Goal: Transaction & Acquisition: Purchase product/service

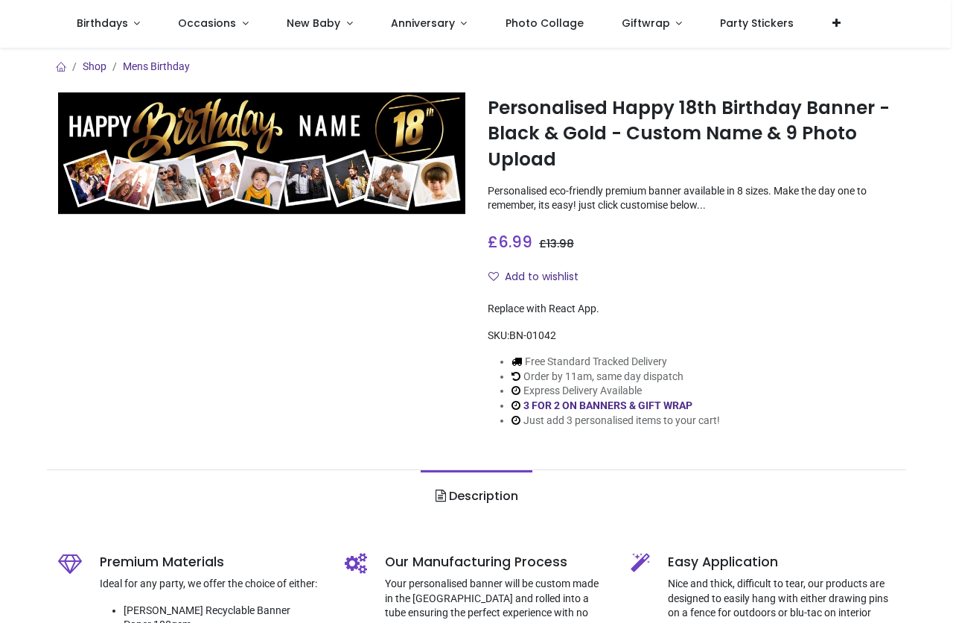
scroll to position [149, 0]
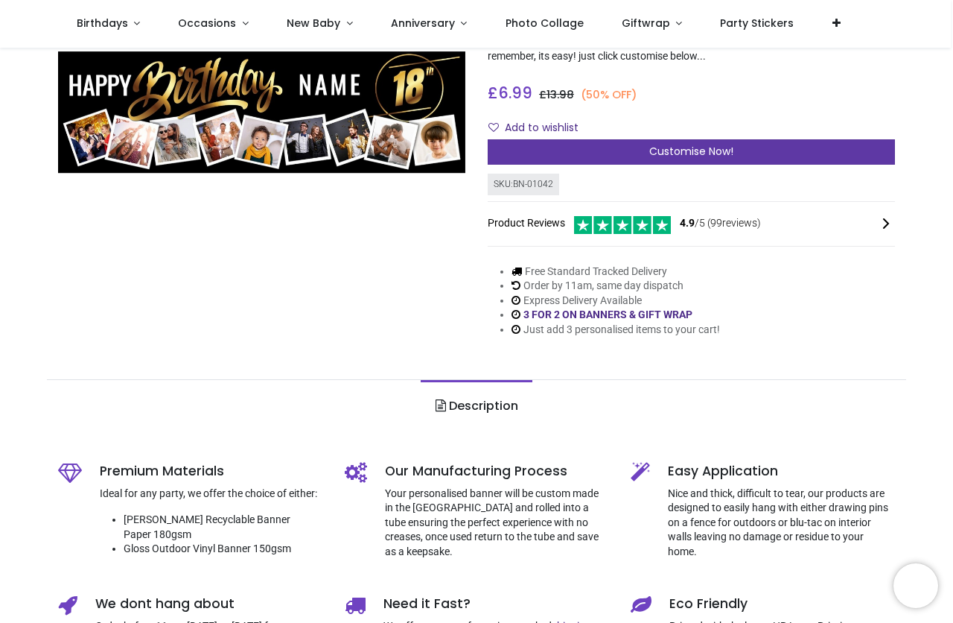
click at [559, 155] on div "Customise Now!" at bounding box center [691, 151] width 407 height 25
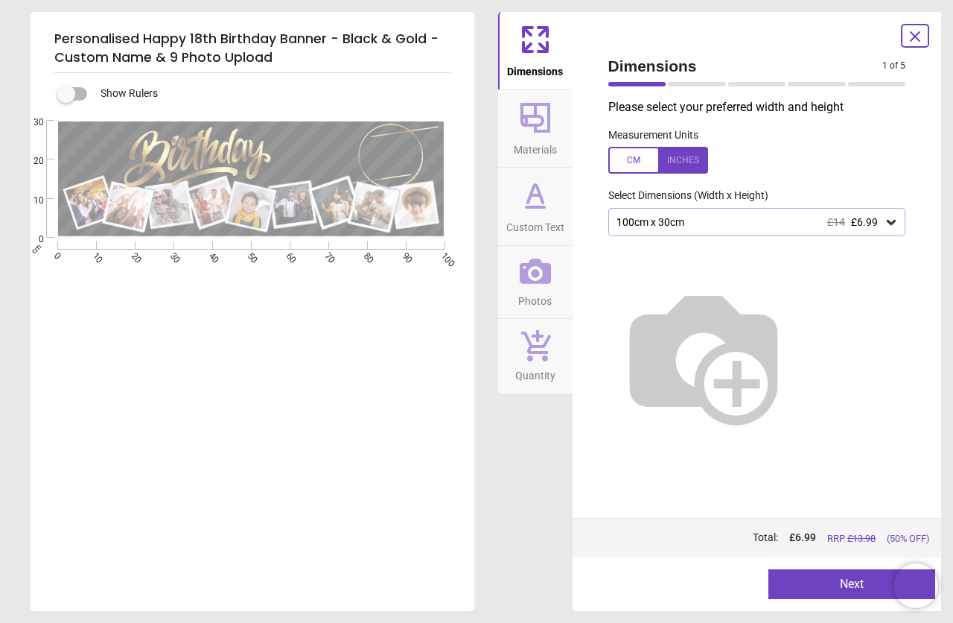
click at [892, 220] on icon at bounding box center [891, 221] width 15 height 15
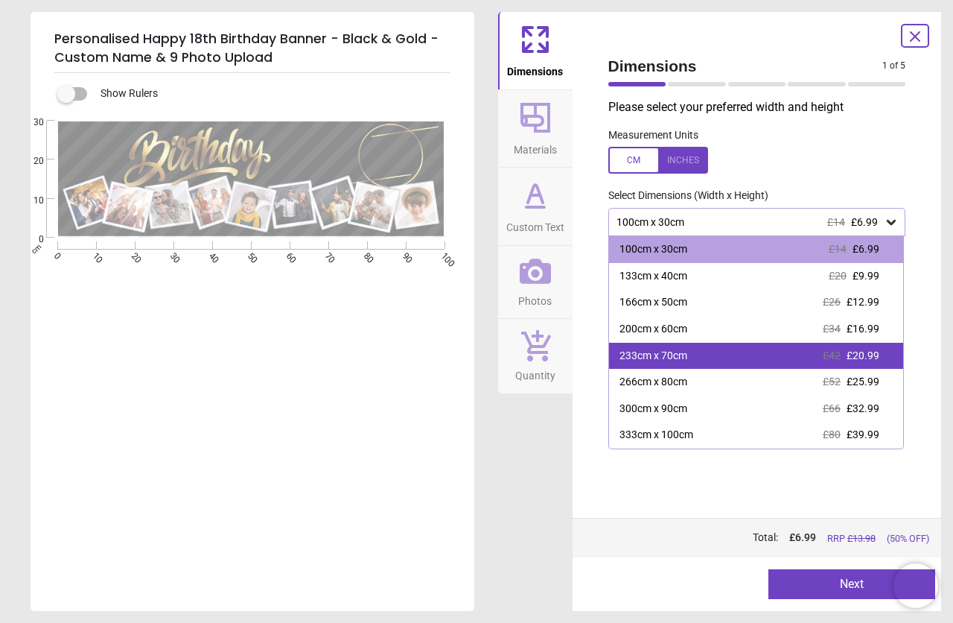
click at [692, 354] on div "233cm x 70cm £42 £20.99" at bounding box center [756, 356] width 295 height 27
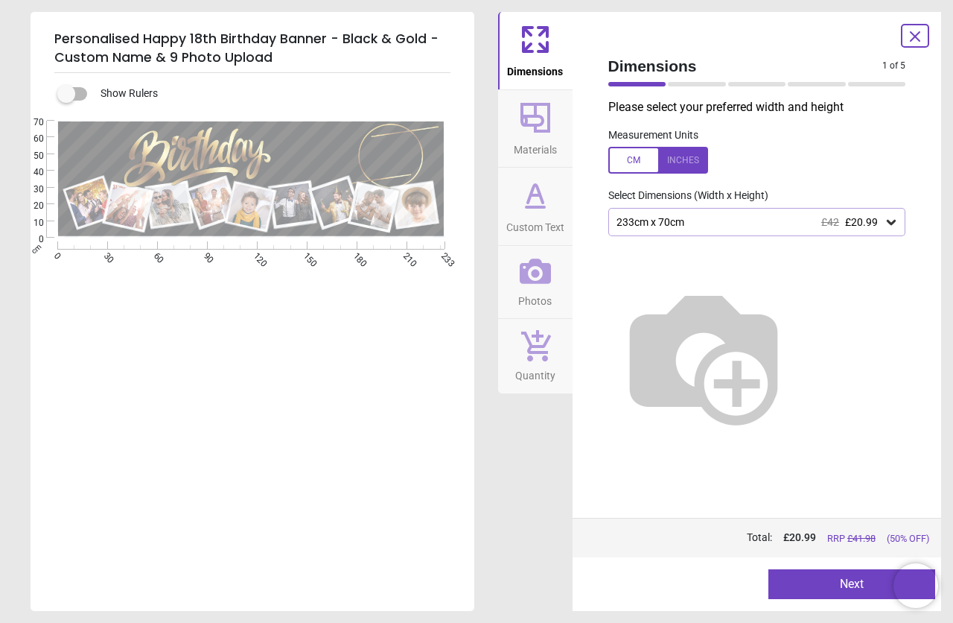
click at [890, 220] on icon at bounding box center [891, 221] width 15 height 15
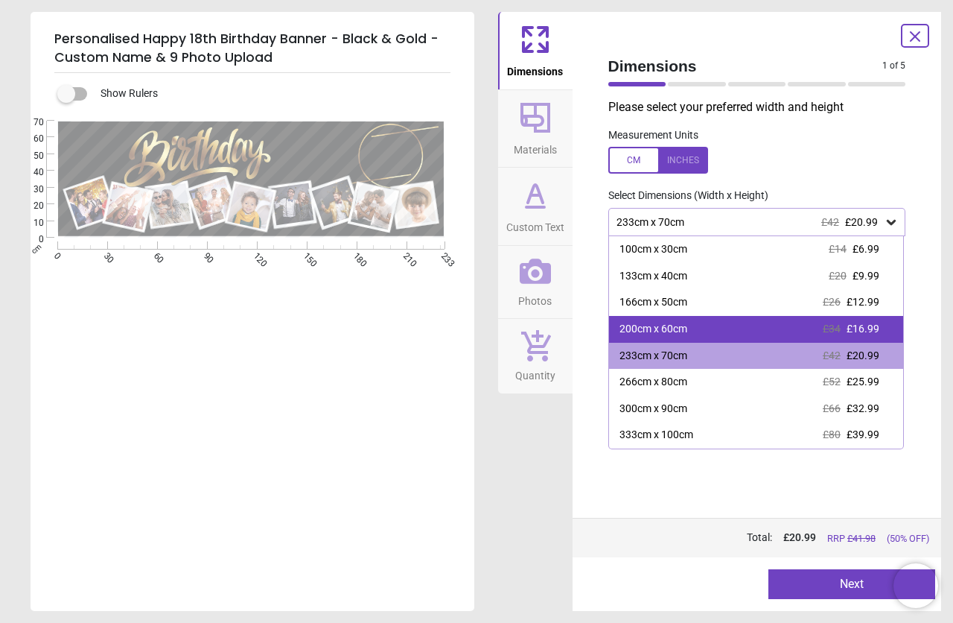
click at [692, 325] on div "200cm x 60cm £34 £16.99" at bounding box center [756, 329] width 295 height 27
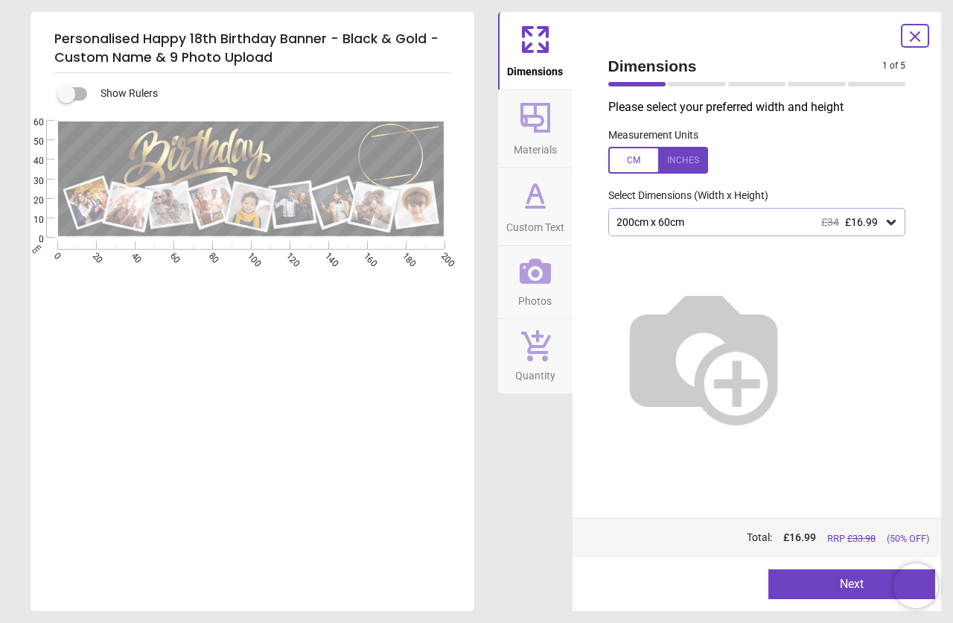
click at [819, 589] on button "Next" at bounding box center [852, 584] width 167 height 30
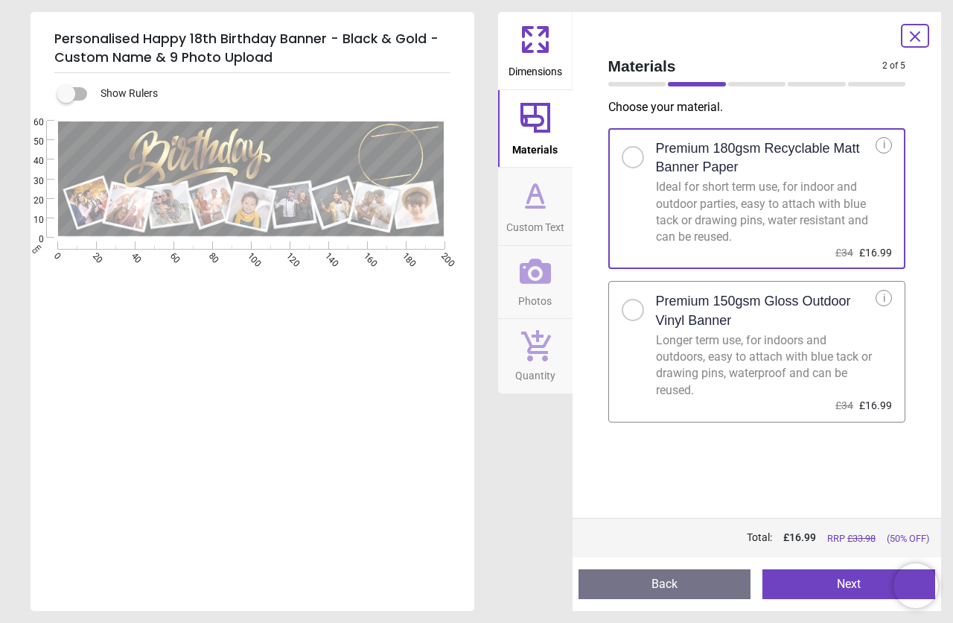
click at [632, 313] on div at bounding box center [633, 309] width 9 height 9
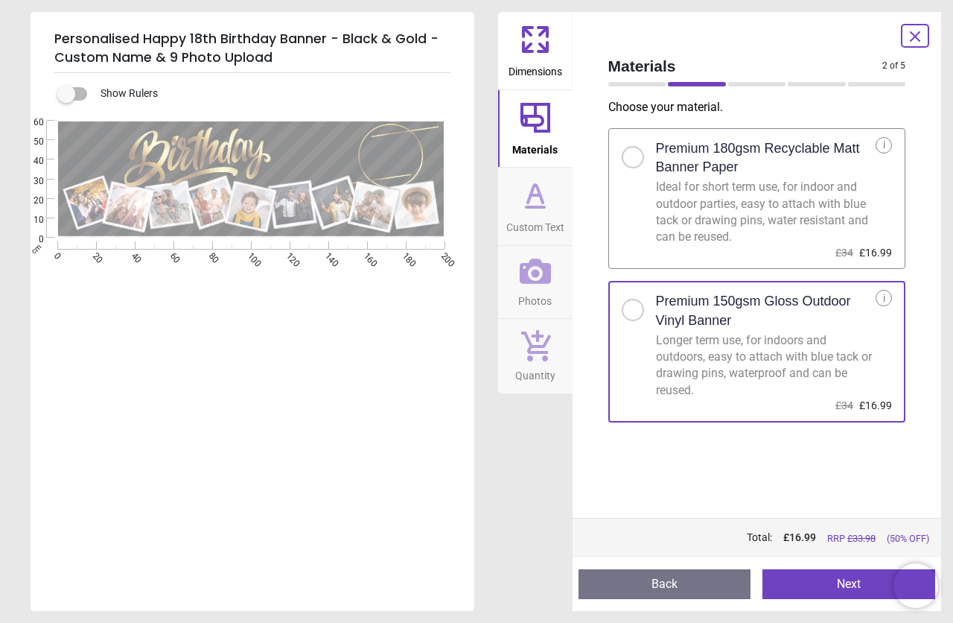
click at [848, 584] on button "Next" at bounding box center [849, 584] width 173 height 30
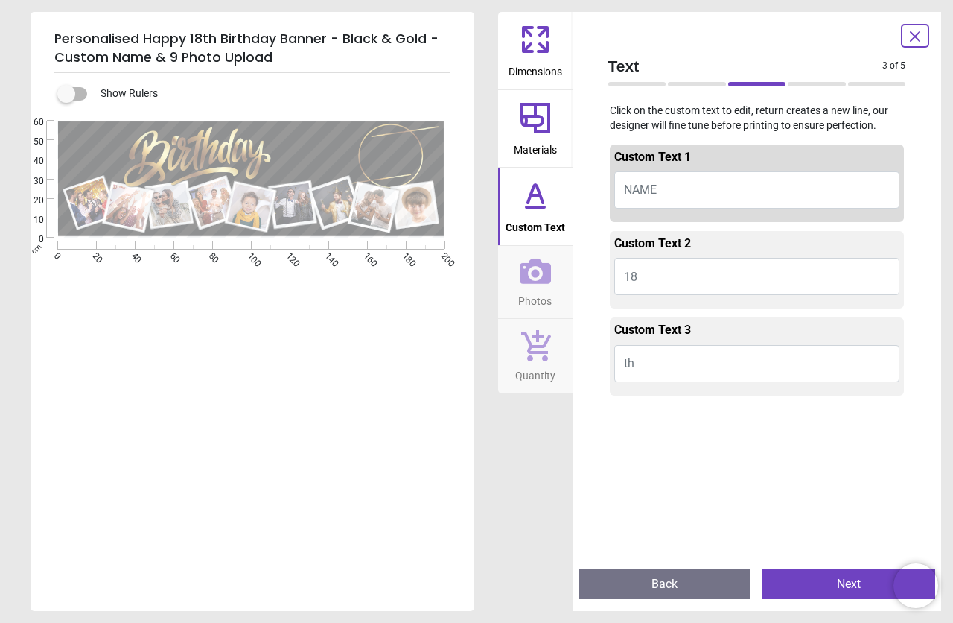
click at [658, 188] on button "NAME" at bounding box center [757, 189] width 286 height 37
type textarea "****"
click at [823, 585] on button "Next" at bounding box center [849, 584] width 173 height 30
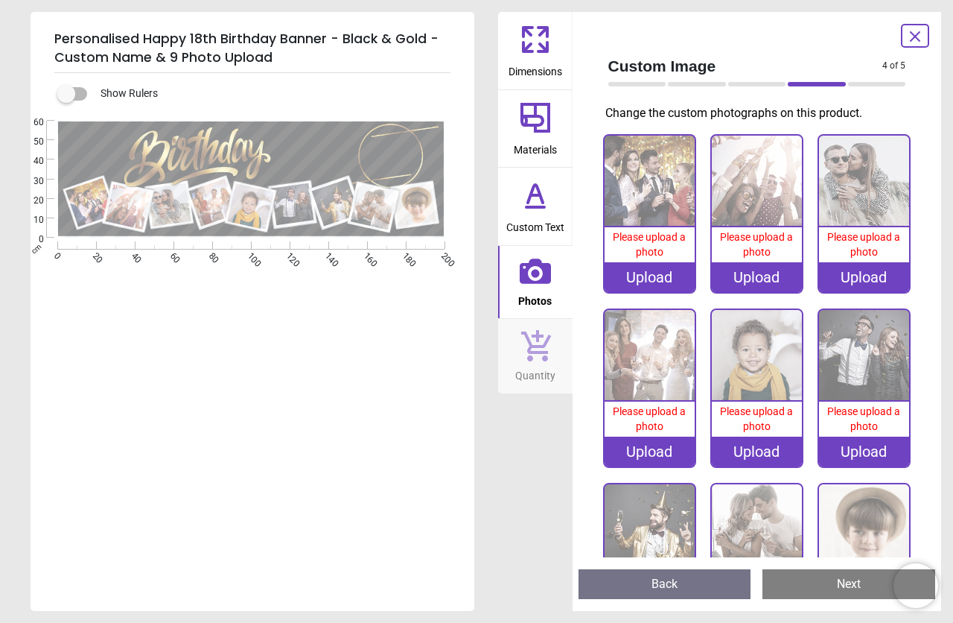
click at [632, 273] on div "Upload" at bounding box center [650, 277] width 90 height 30
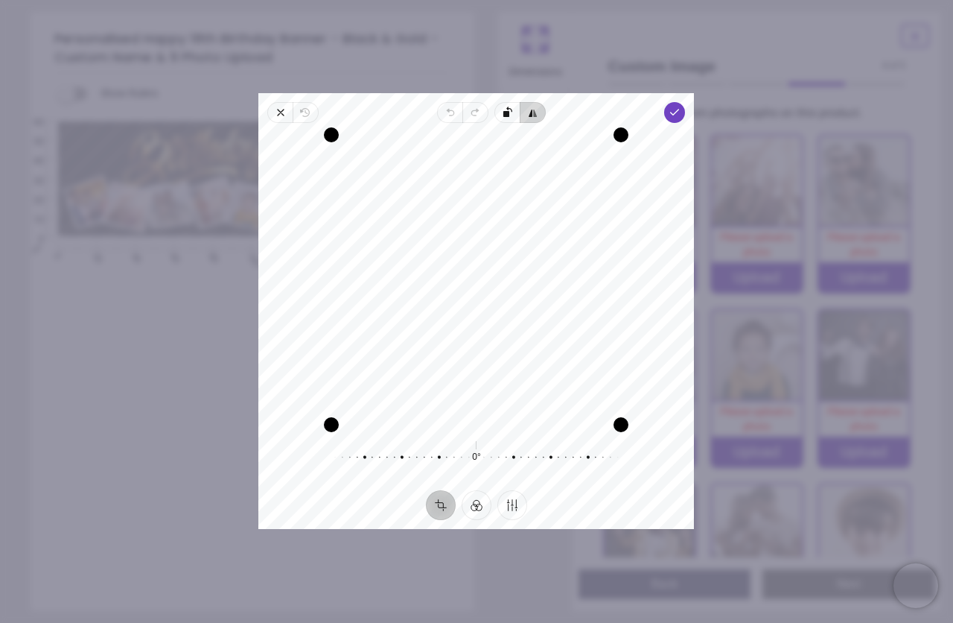
click at [532, 111] on icon "button" at bounding box center [532, 112] width 4 height 7
click at [304, 111] on icon "button" at bounding box center [305, 113] width 7 height 8
click at [474, 325] on div "Recenter" at bounding box center [476, 280] width 412 height 290
click at [506, 115] on rect "button" at bounding box center [507, 114] width 6 height 6
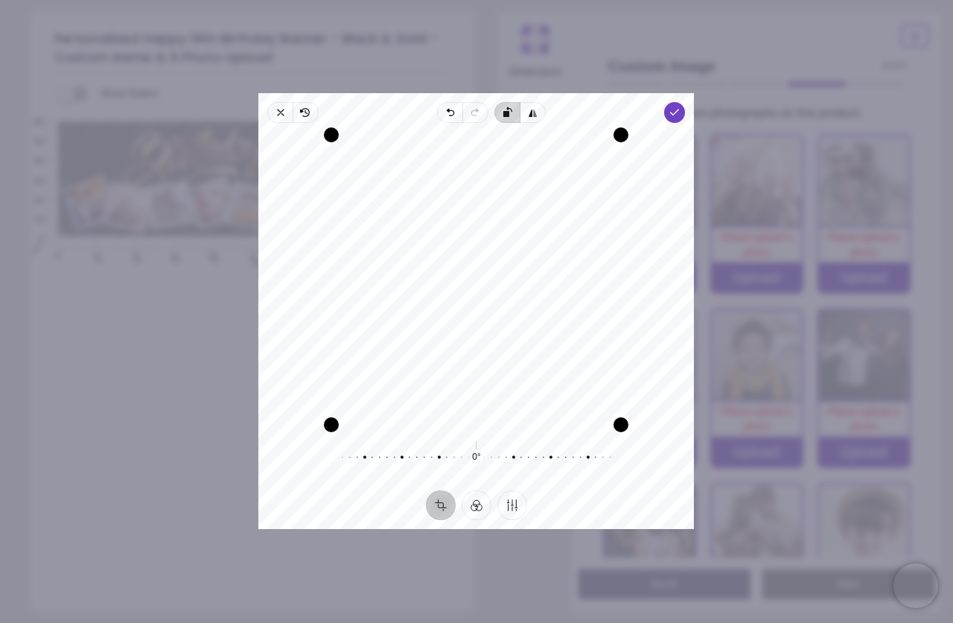
click at [506, 115] on rect "button" at bounding box center [507, 114] width 6 height 6
drag, startPoint x: 474, startPoint y: 254, endPoint x: 485, endPoint y: 317, distance: 64.2
click at [485, 317] on div "Recenter" at bounding box center [476, 280] width 412 height 290
click at [675, 112] on polyline "button" at bounding box center [675, 111] width 8 height 5
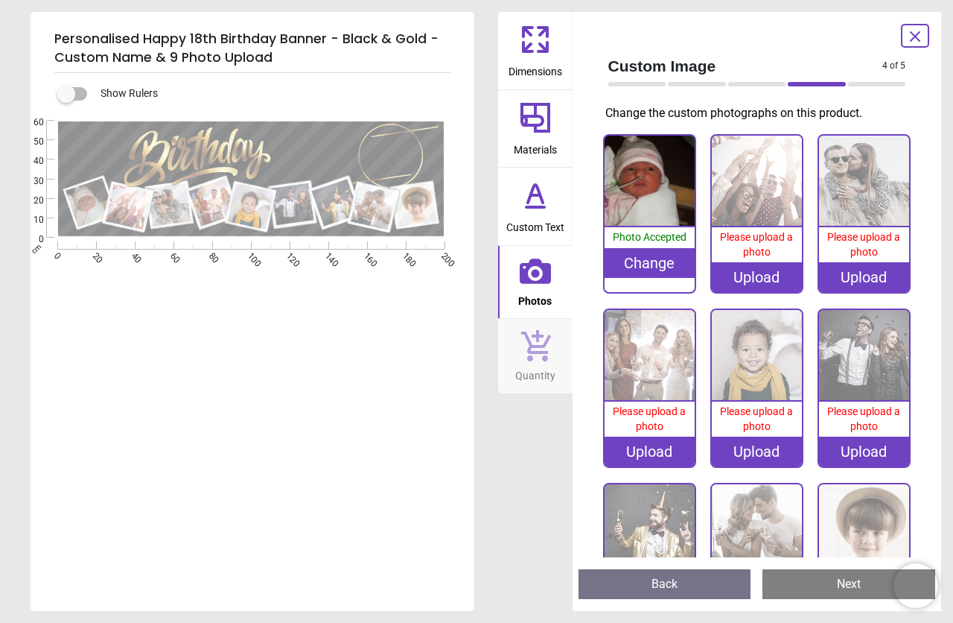
click at [752, 276] on div "Upload" at bounding box center [757, 277] width 90 height 30
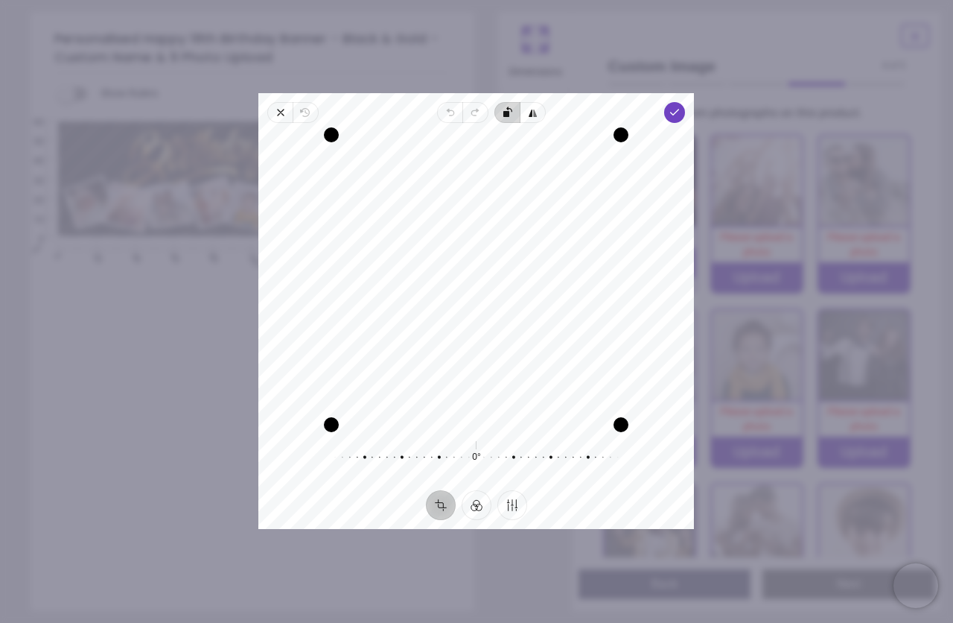
click at [504, 115] on rect "button" at bounding box center [507, 114] width 6 height 6
click at [674, 114] on polyline "button" at bounding box center [675, 111] width 8 height 5
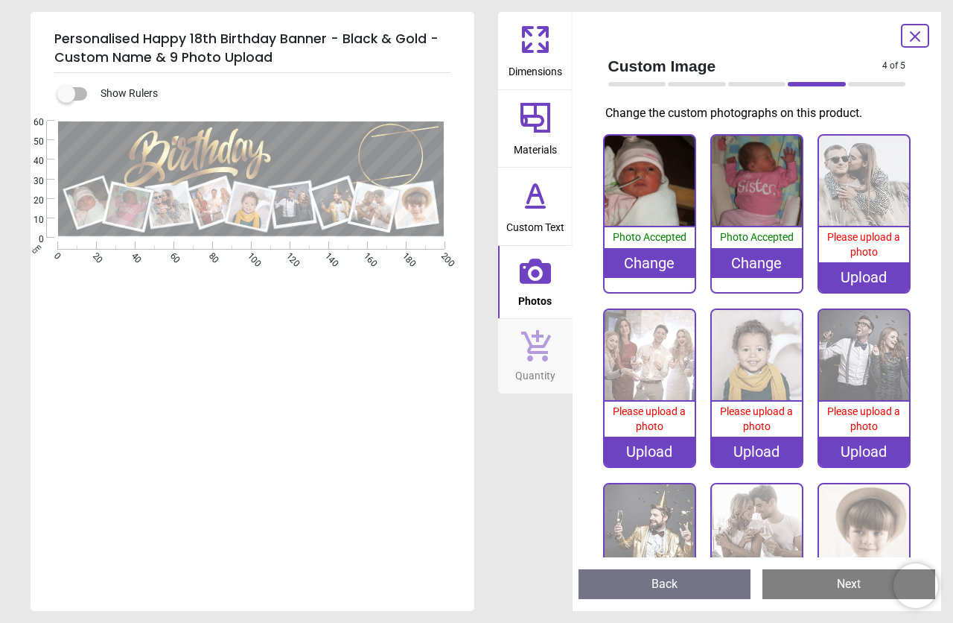
click at [848, 281] on div "Upload" at bounding box center [864, 277] width 90 height 30
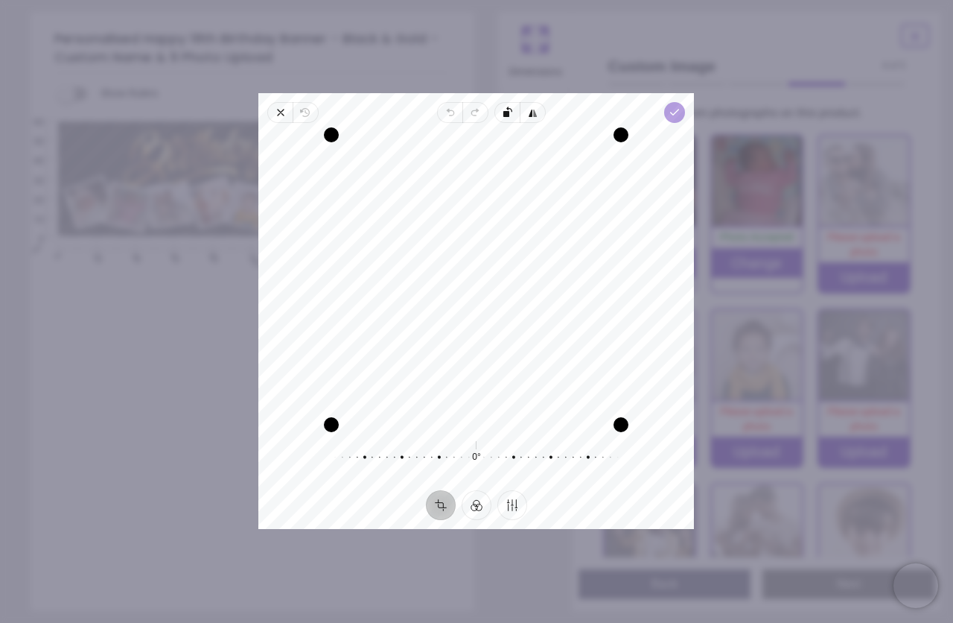
click at [677, 107] on icon "button" at bounding box center [676, 112] width 12 height 12
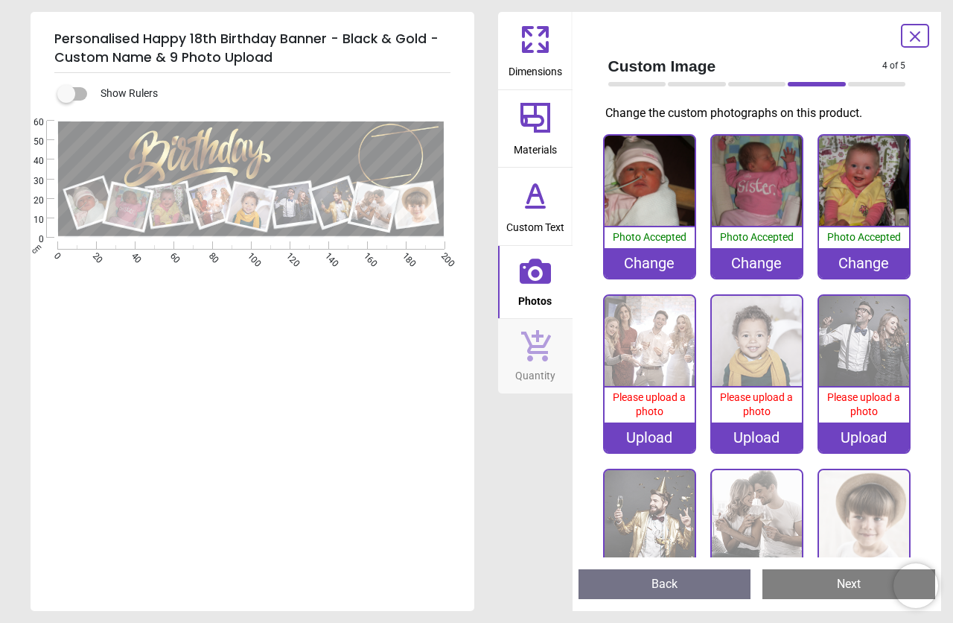
click at [653, 433] on div "Upload" at bounding box center [650, 437] width 90 height 30
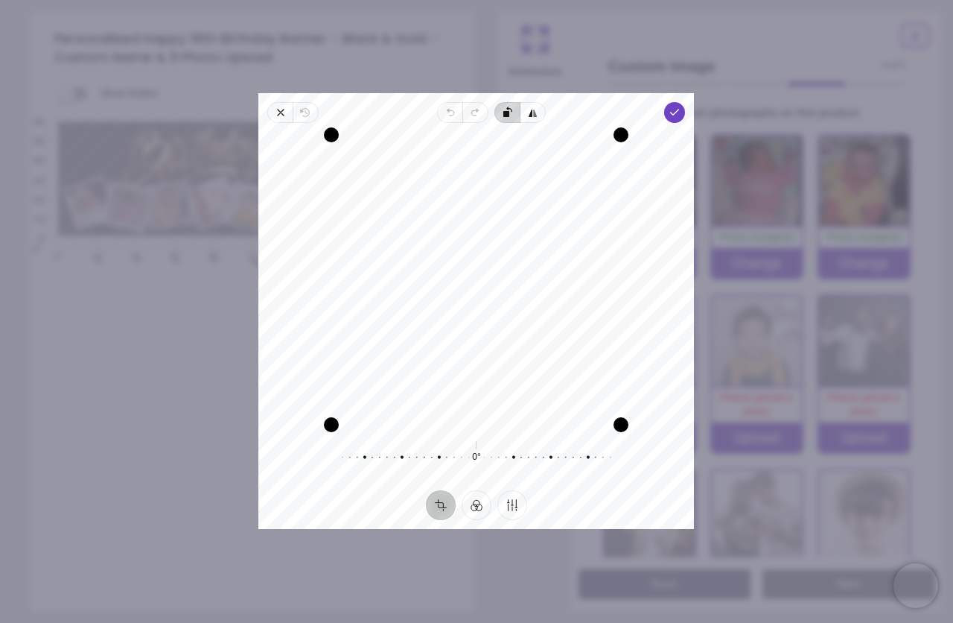
click at [507, 115] on rect "button" at bounding box center [507, 114] width 6 height 6
click at [678, 112] on icon "button" at bounding box center [676, 112] width 12 height 12
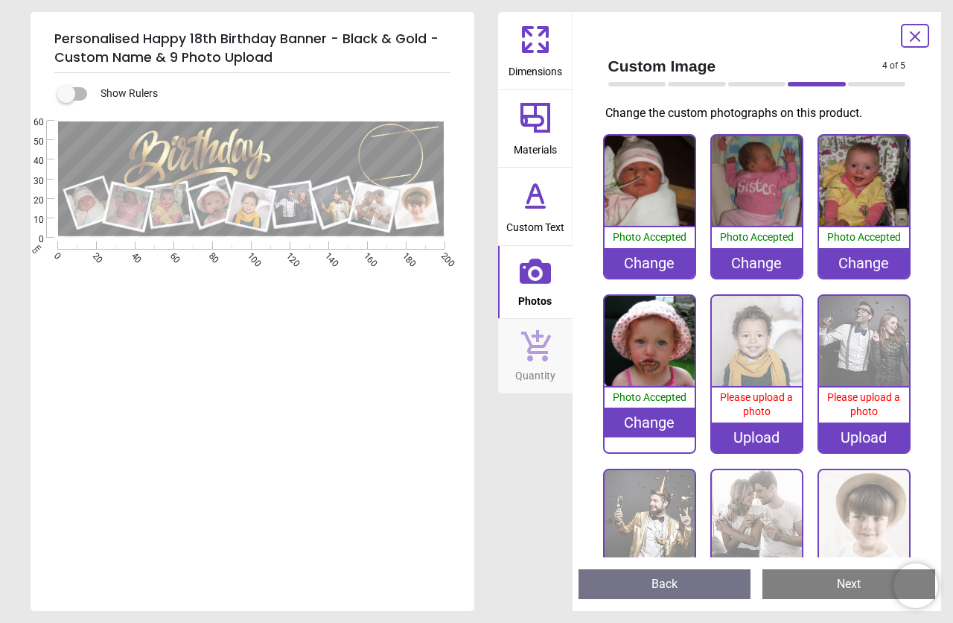
scroll to position [149, 0]
click at [256, 54] on h5 "Personalised Happy 18th Birthday Banner - Black & Gold - Custom Name & 9 Photo …" at bounding box center [252, 48] width 396 height 49
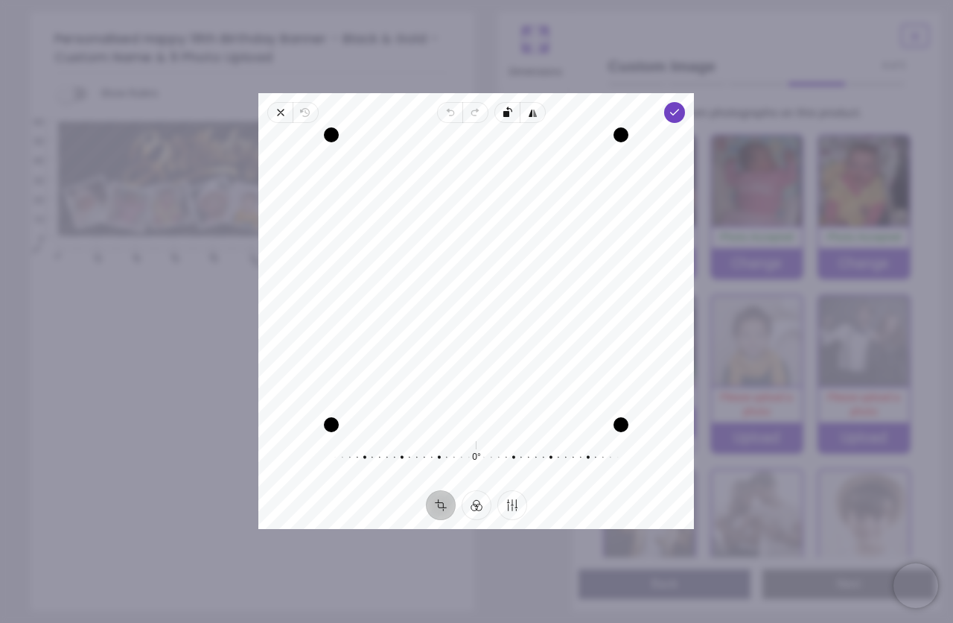
drag, startPoint x: 503, startPoint y: 293, endPoint x: 503, endPoint y: 357, distance: 64.1
click at [503, 357] on div "Recenter" at bounding box center [476, 280] width 412 height 290
click at [673, 109] on icon "button" at bounding box center [676, 112] width 12 height 12
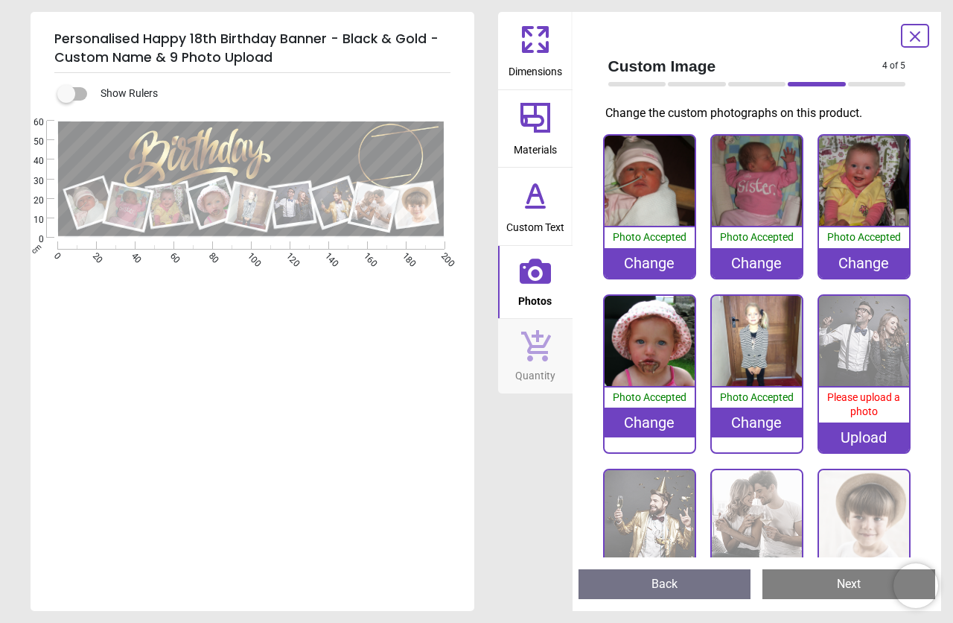
click at [854, 431] on div "Upload" at bounding box center [864, 437] width 90 height 30
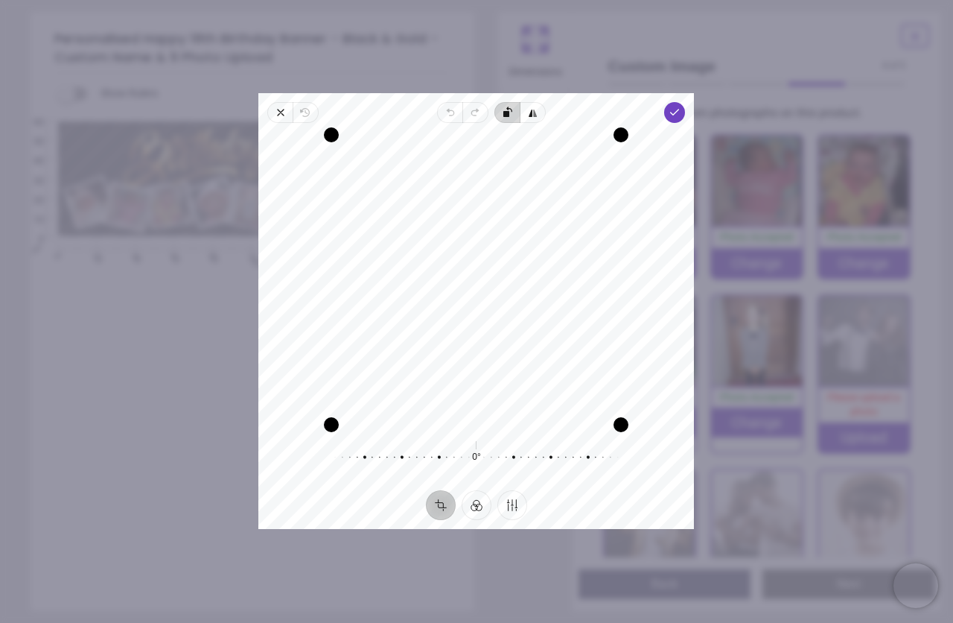
click at [512, 114] on icon "button" at bounding box center [646, 206] width 289 height 200
drag, startPoint x: 490, startPoint y: 243, endPoint x: 487, endPoint y: 262, distance: 19.6
click at [487, 262] on div "Recenter" at bounding box center [476, 280] width 412 height 290
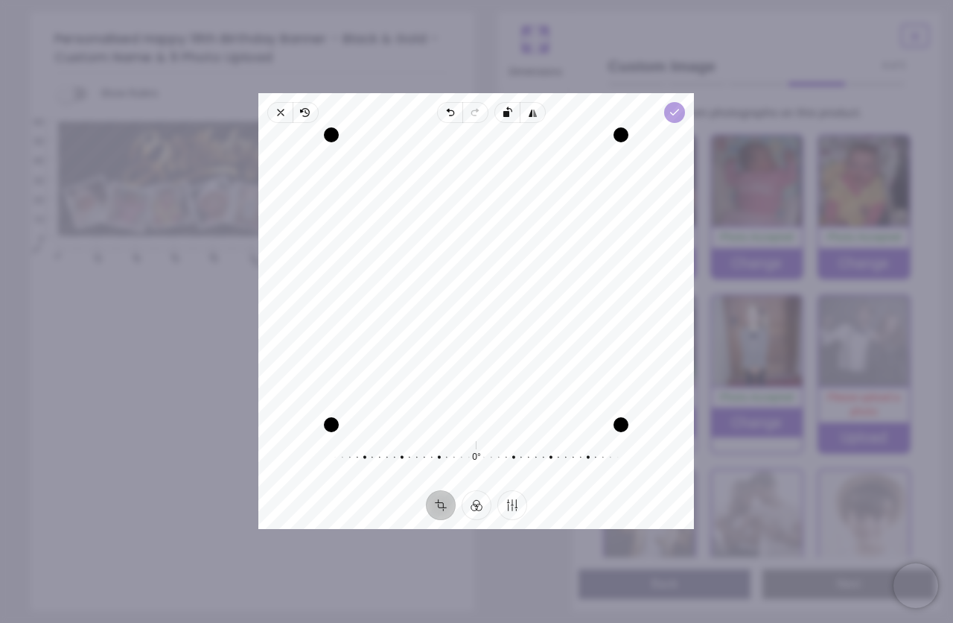
click at [678, 106] on span "Done" at bounding box center [675, 112] width 21 height 21
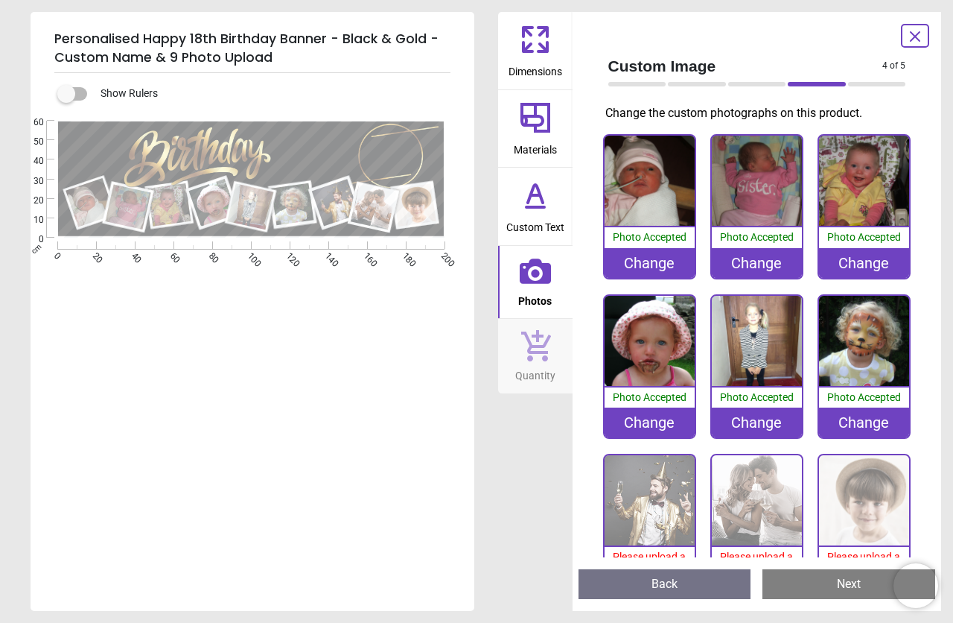
click at [750, 422] on div "Change" at bounding box center [757, 422] width 90 height 30
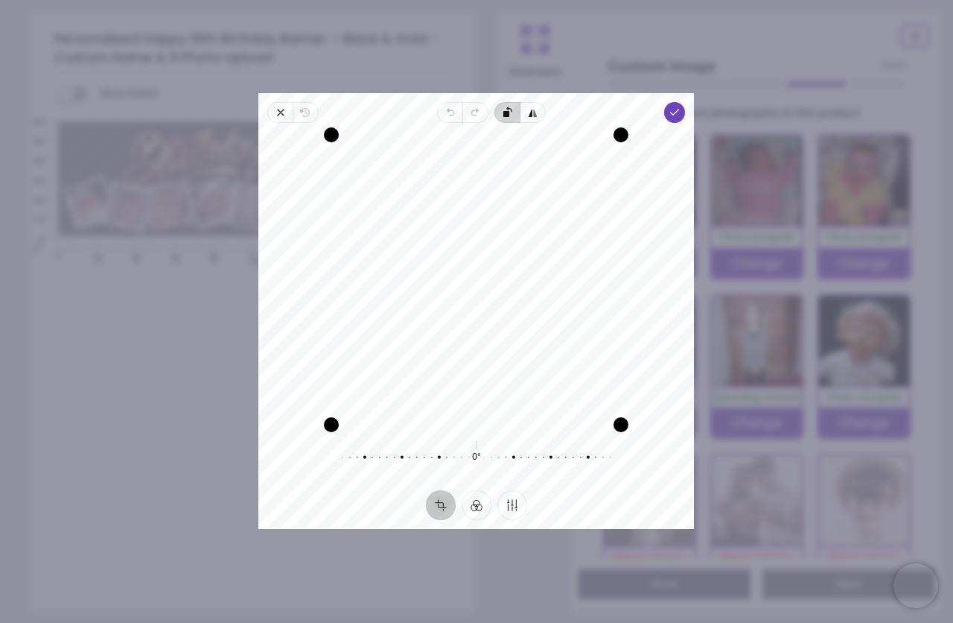
click at [509, 109] on icon "button" at bounding box center [510, 109] width 6 height 5
drag, startPoint x: 491, startPoint y: 221, endPoint x: 486, endPoint y: 247, distance: 26.6
click at [486, 247] on div "Recenter" at bounding box center [476, 280] width 412 height 290
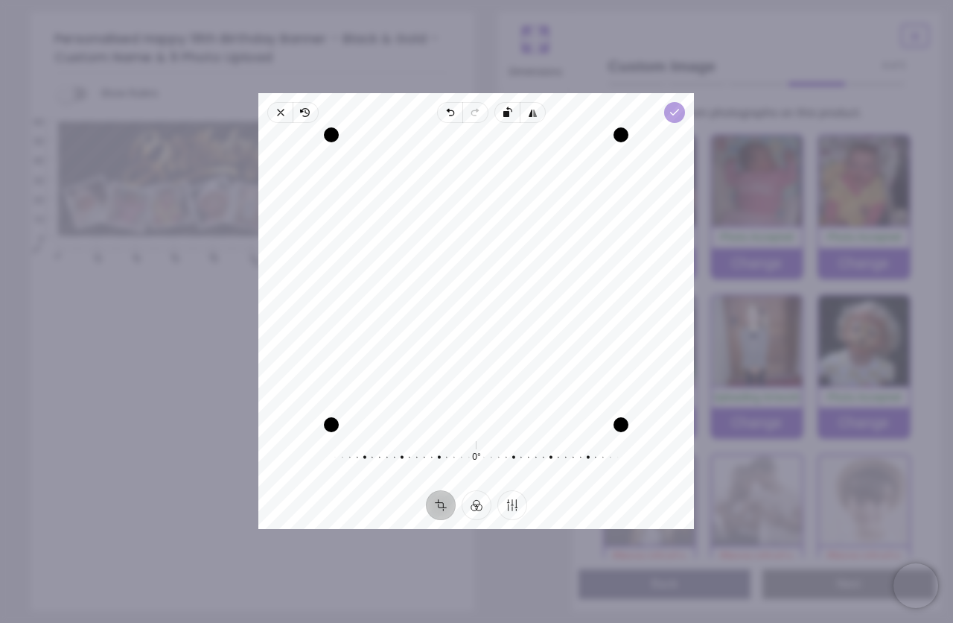
click at [678, 109] on icon "button" at bounding box center [676, 112] width 12 height 12
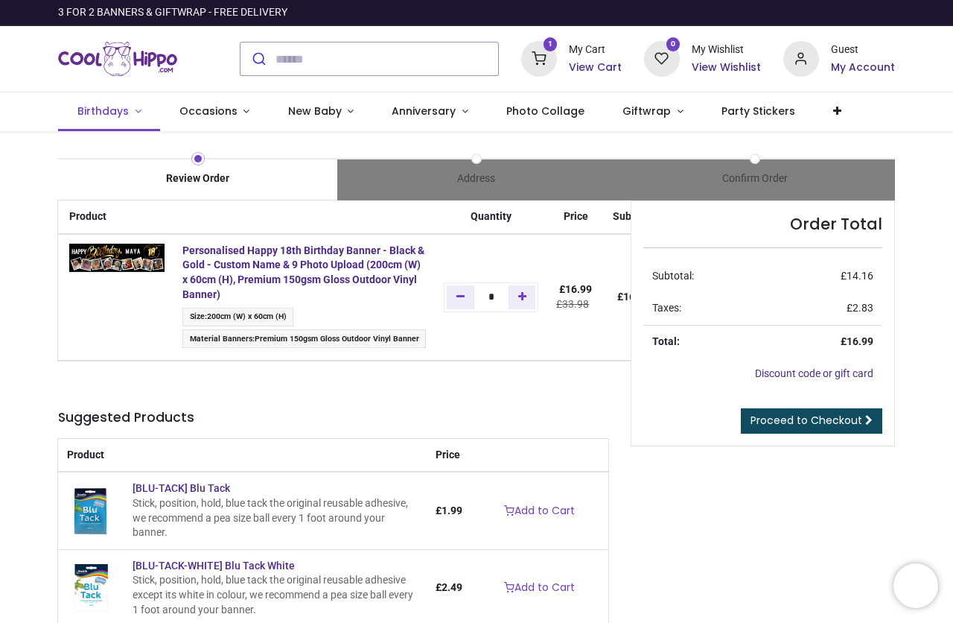
click at [115, 110] on span "Birthdays" at bounding box center [102, 111] width 51 height 15
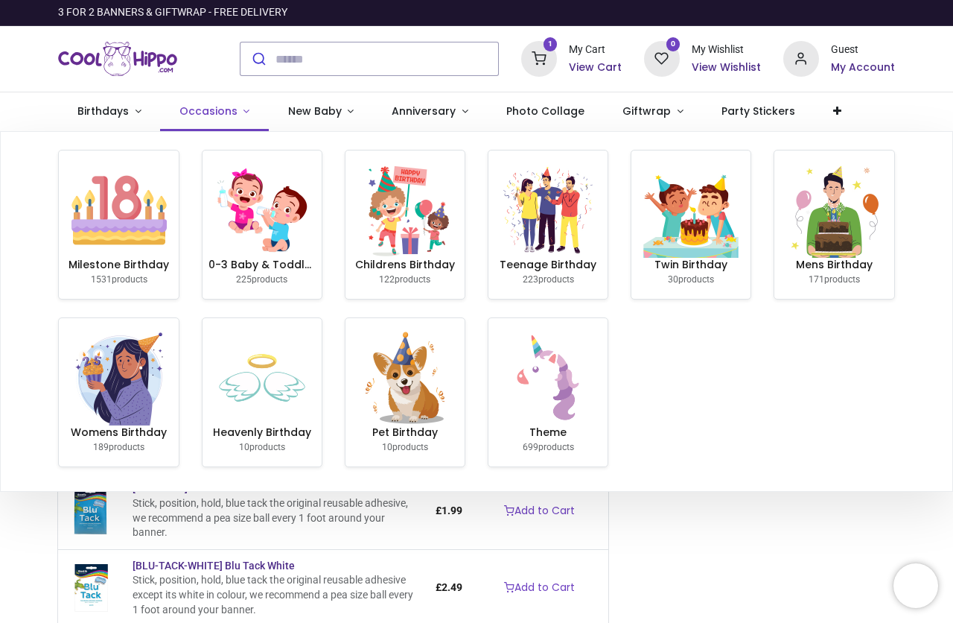
click at [188, 112] on span "Occasions" at bounding box center [208, 111] width 58 height 15
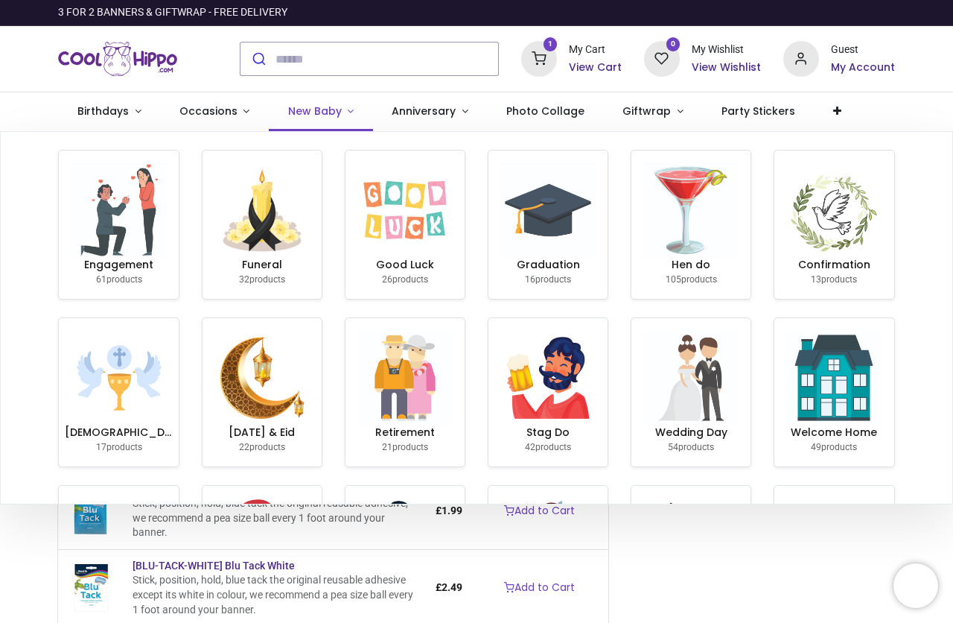
click at [288, 112] on span "New Baby" at bounding box center [315, 111] width 54 height 15
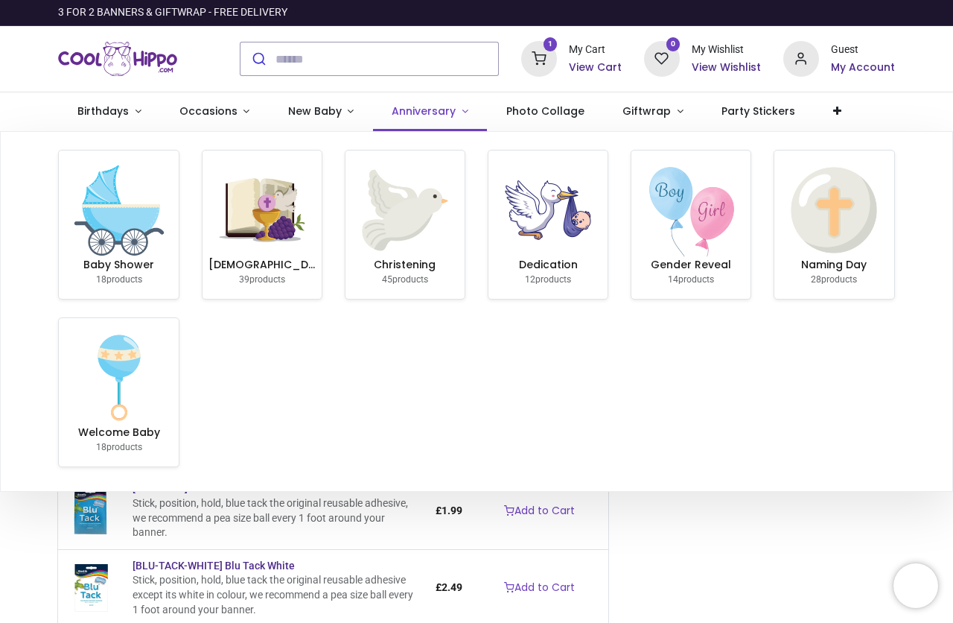
click at [392, 112] on span "Anniversary" at bounding box center [424, 111] width 64 height 15
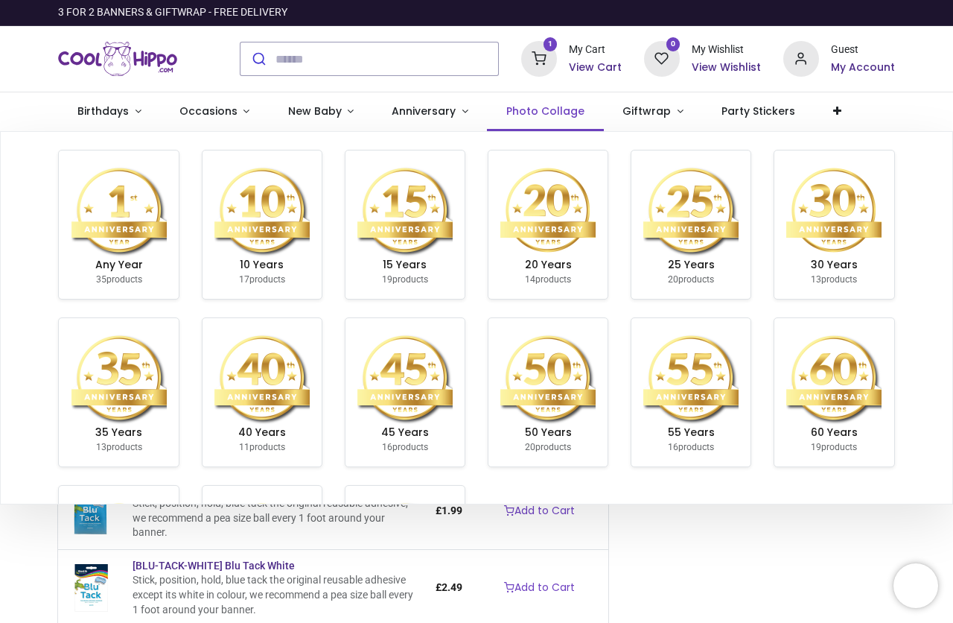
click at [511, 112] on span "Photo Collage" at bounding box center [545, 111] width 78 height 15
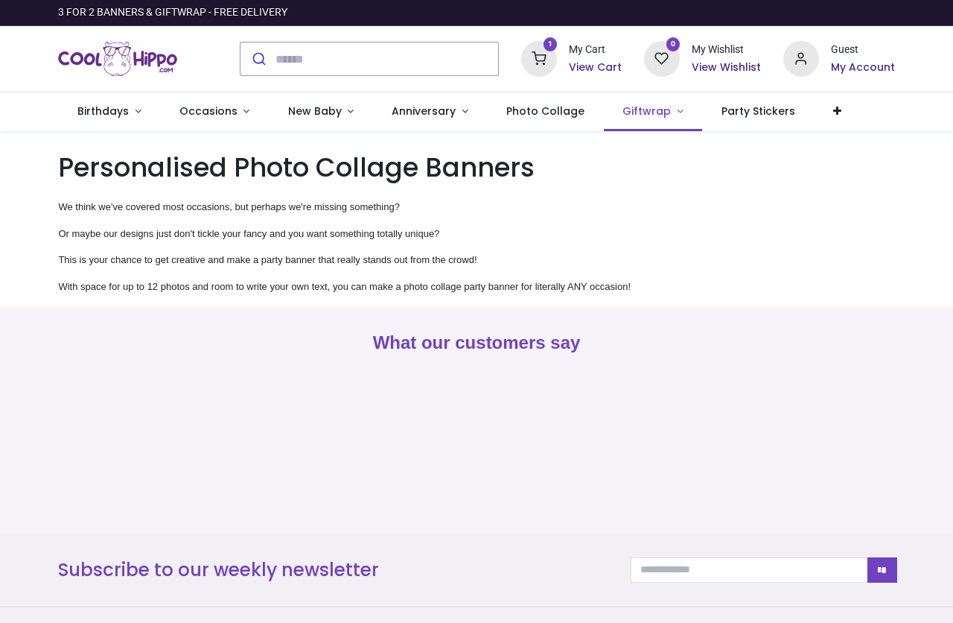
click at [628, 111] on span "Giftwrap" at bounding box center [647, 111] width 48 height 15
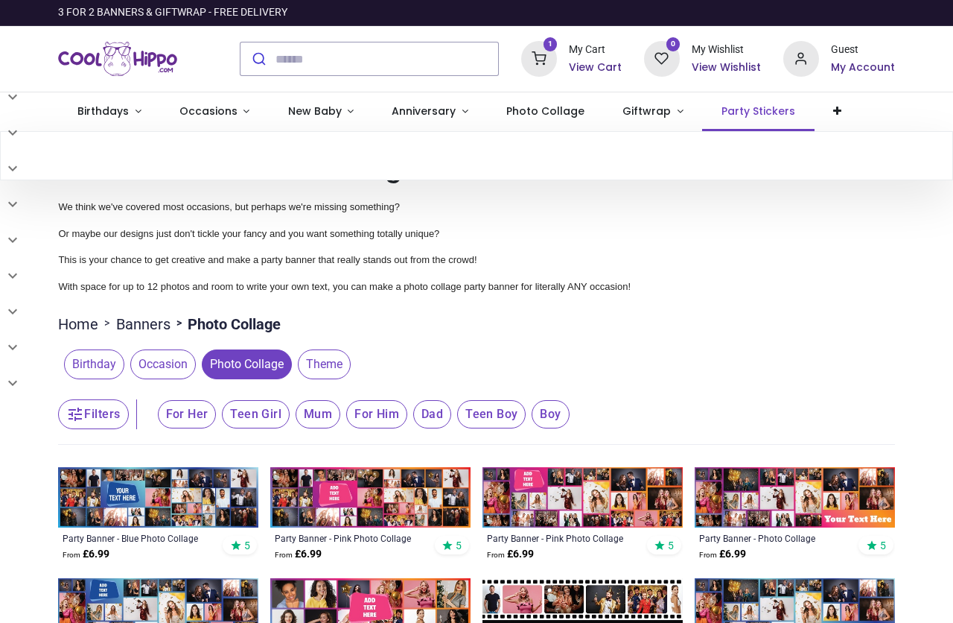
click at [722, 111] on span "Party Stickers" at bounding box center [759, 111] width 74 height 15
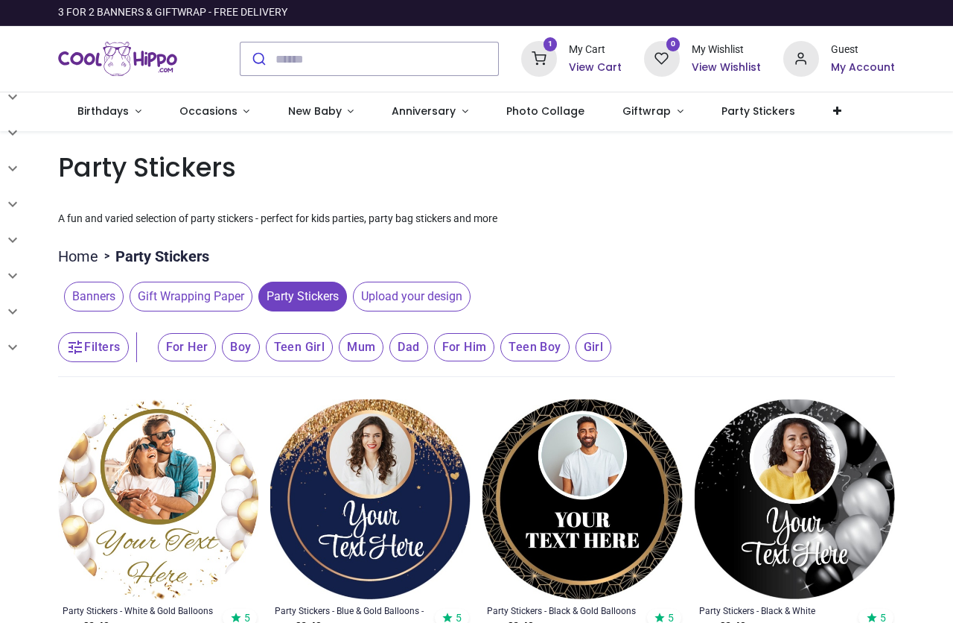
scroll to position [223, 0]
click at [805, 61] on icon at bounding box center [801, 59] width 36 height 36
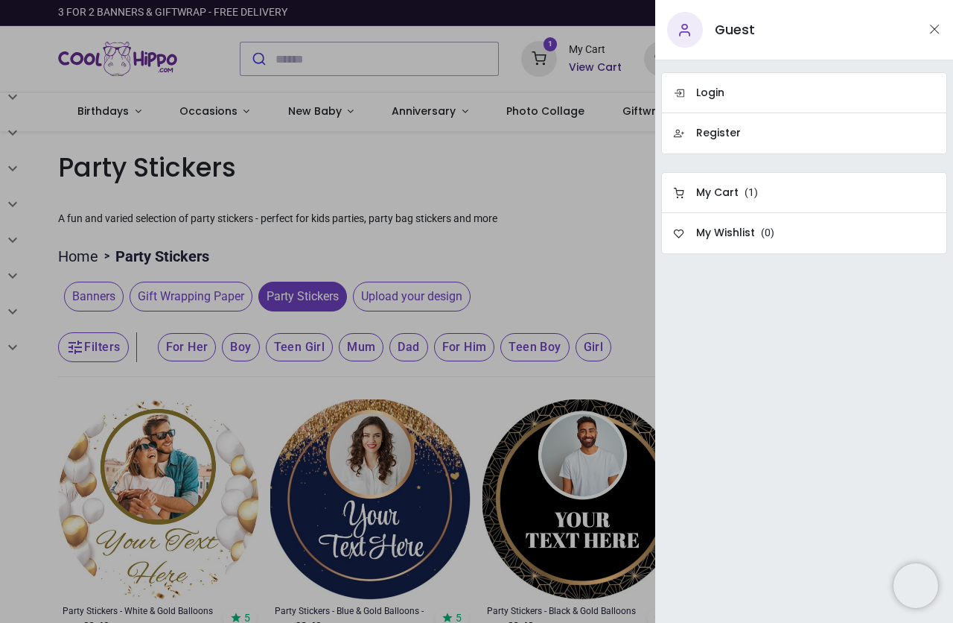
click at [690, 325] on div "Login Register My Cart ( 1 ) My Wishlist ( 0 )" at bounding box center [804, 341] width 298 height 562
click at [699, 186] on h6 "My Cart" at bounding box center [717, 192] width 42 height 15
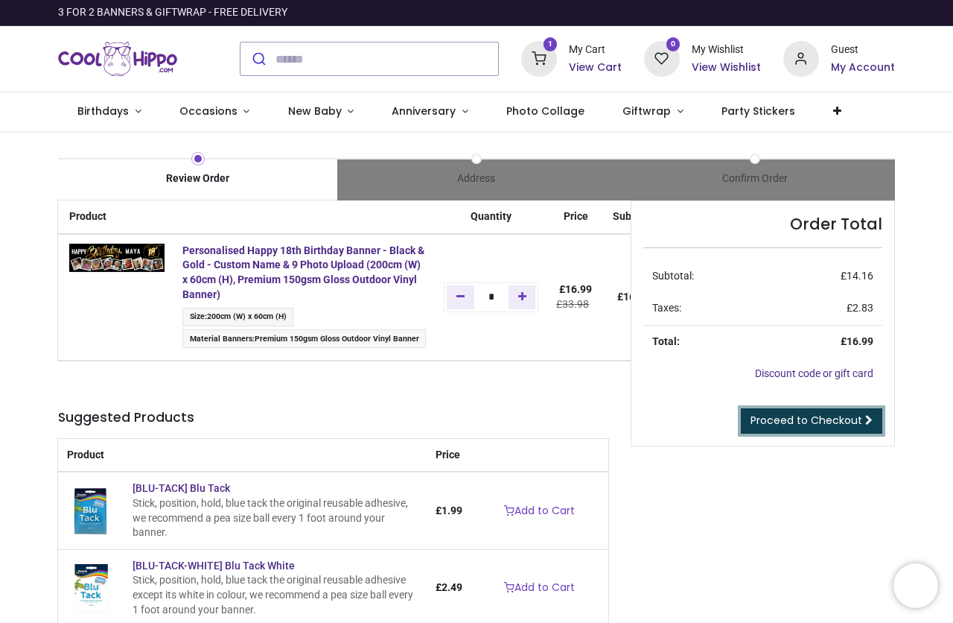
click at [794, 413] on span "Proceed to Checkout" at bounding box center [807, 420] width 112 height 15
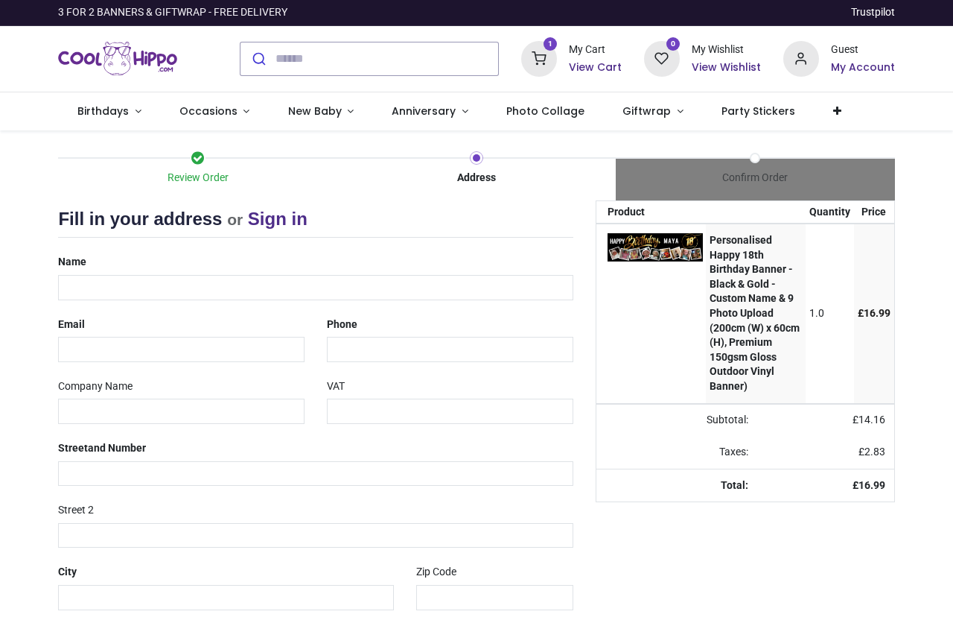
click at [180, 271] on div "Name" at bounding box center [315, 274] width 537 height 50
select select "***"
click at [228, 290] on input "text" at bounding box center [315, 287] width 515 height 25
click at [212, 279] on input "****" at bounding box center [315, 287] width 515 height 25
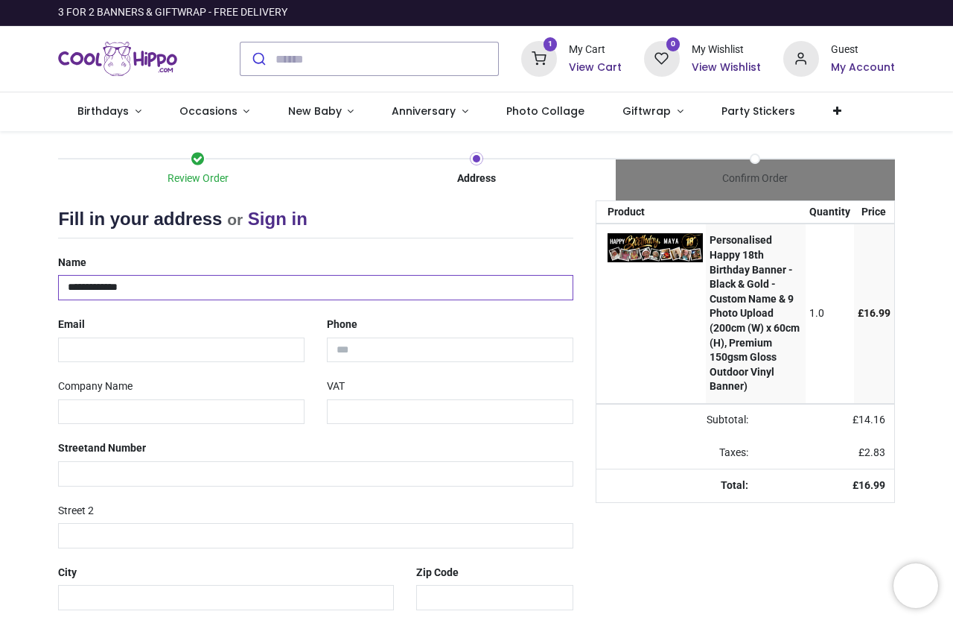
type input "**********"
click at [116, 346] on input "email" at bounding box center [181, 349] width 247 height 25
type input "*"
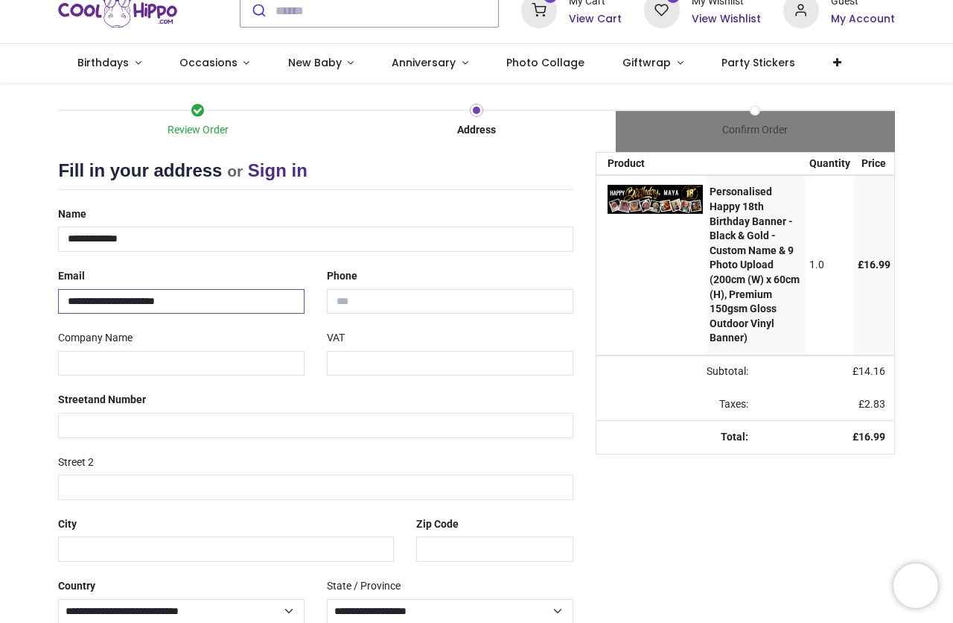
scroll to position [74, 0]
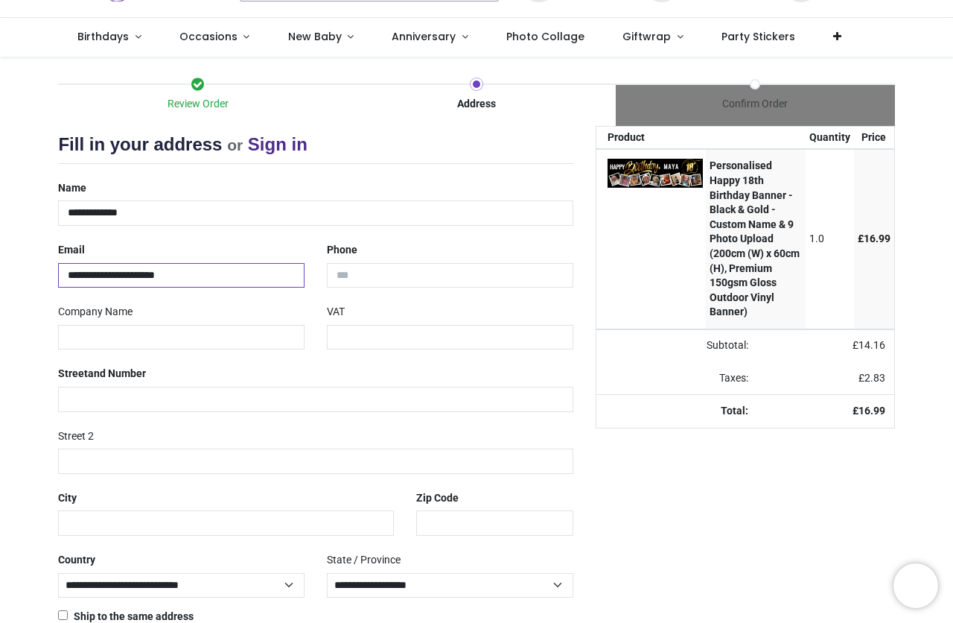
type input "**********"
click at [144, 409] on input "text" at bounding box center [315, 399] width 515 height 25
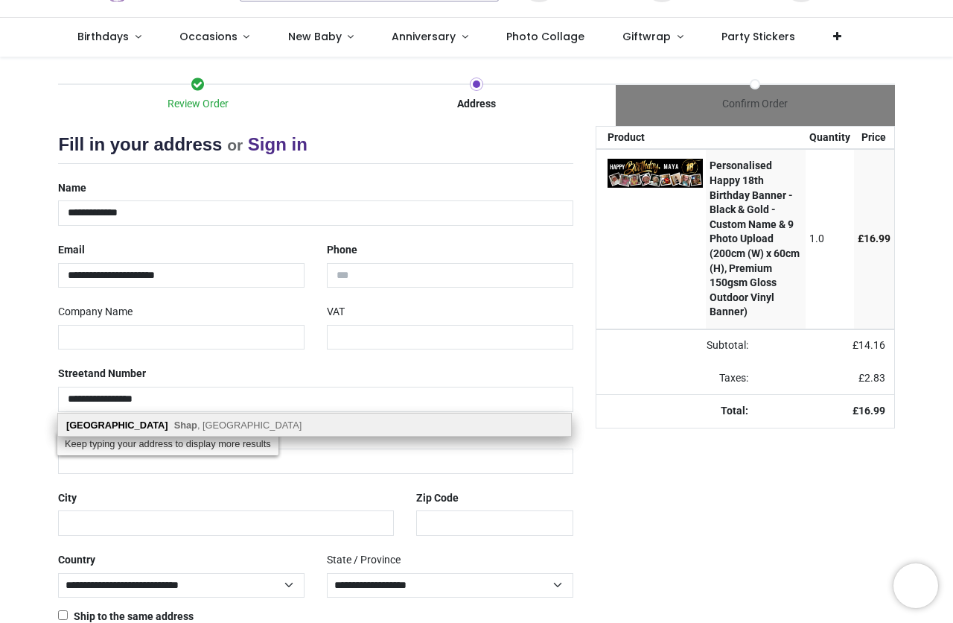
click at [226, 424] on span "Shap , Penrith, CA10 3PH" at bounding box center [238, 424] width 128 height 11
type input "**********"
type input "****"
type input "********"
select select "***"
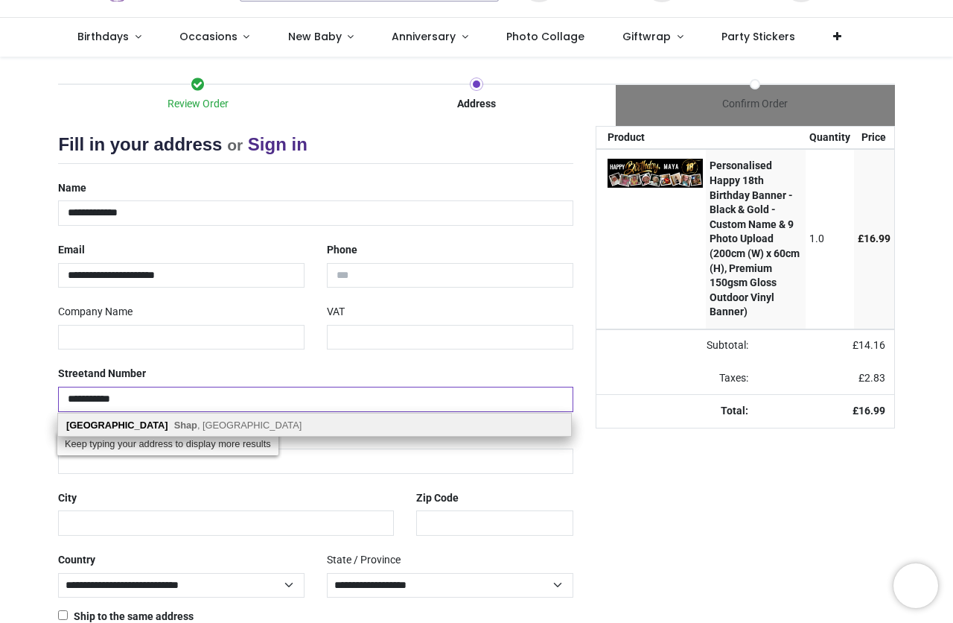
select select "***"
type input "*******"
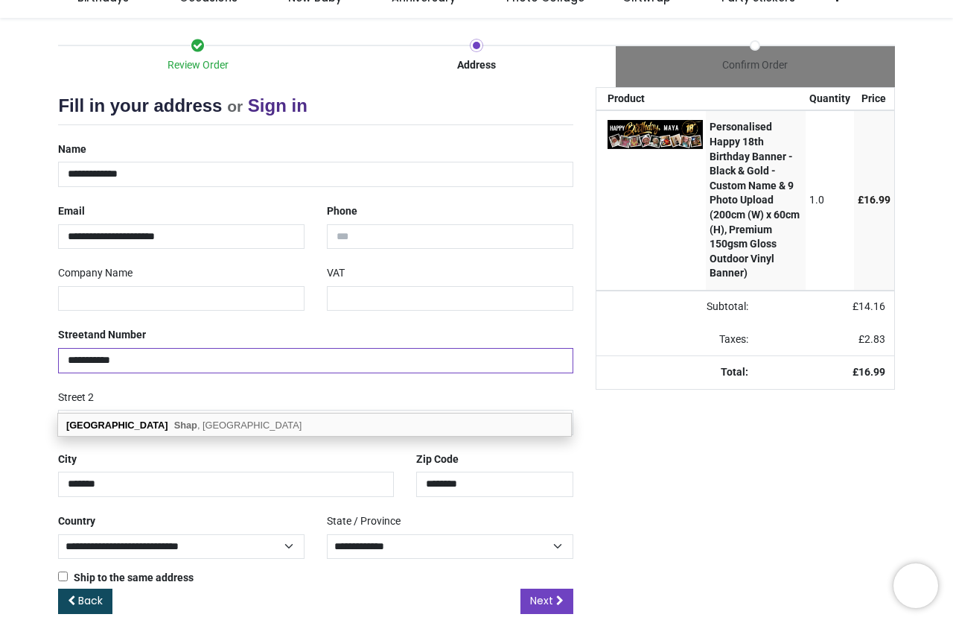
scroll to position [134, 0]
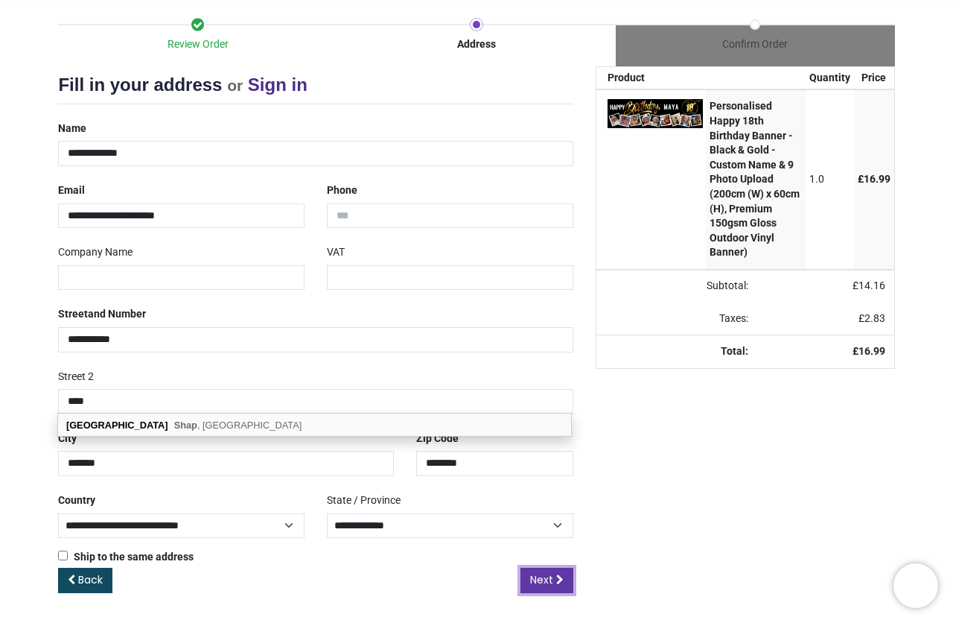
click at [549, 592] on link "Next" at bounding box center [547, 579] width 53 height 25
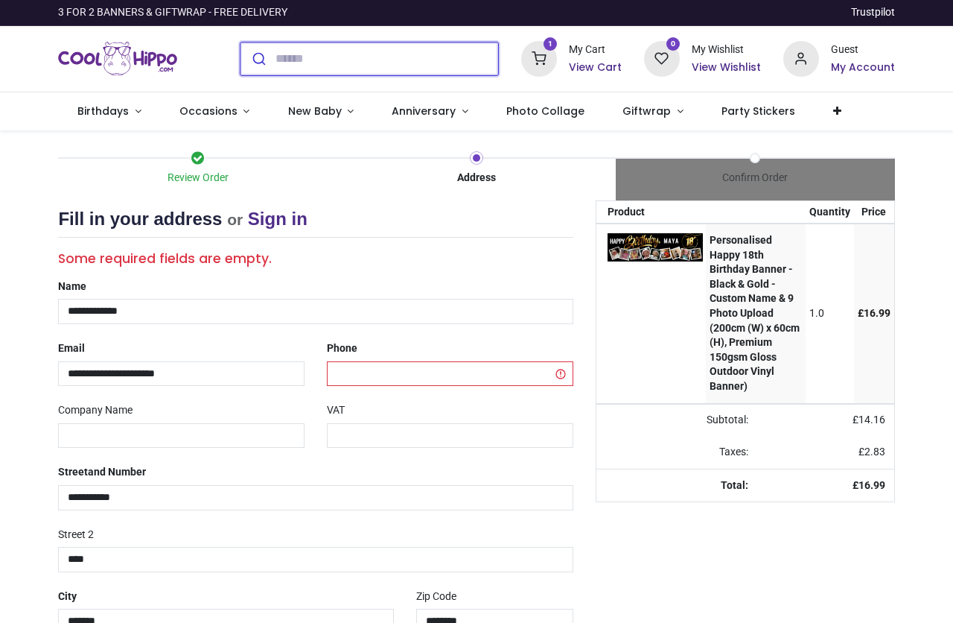
select select "***"
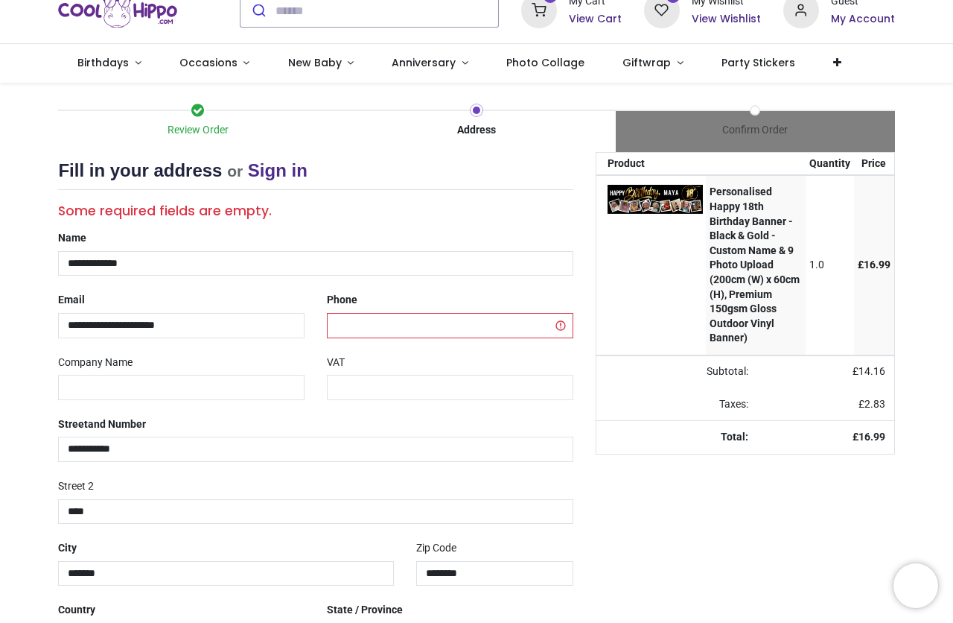
scroll to position [74, 0]
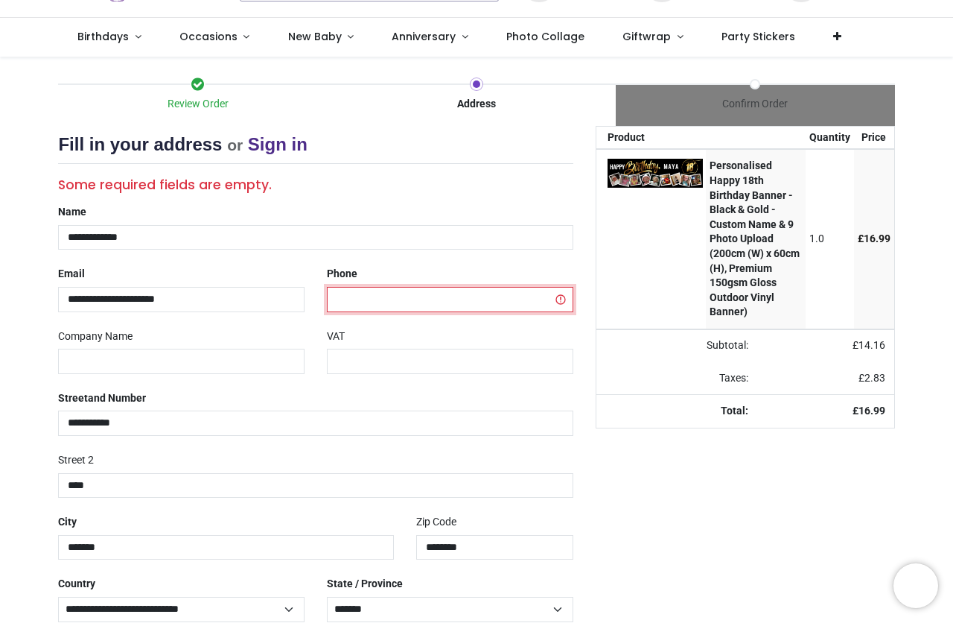
click at [372, 289] on input "tel" at bounding box center [450, 299] width 247 height 25
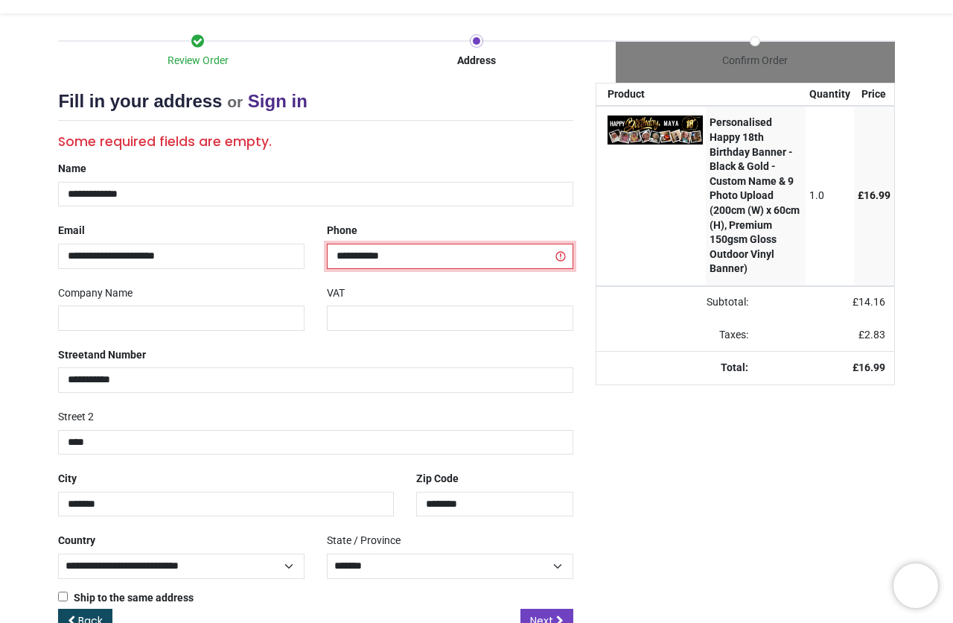
scroll to position [158, 0]
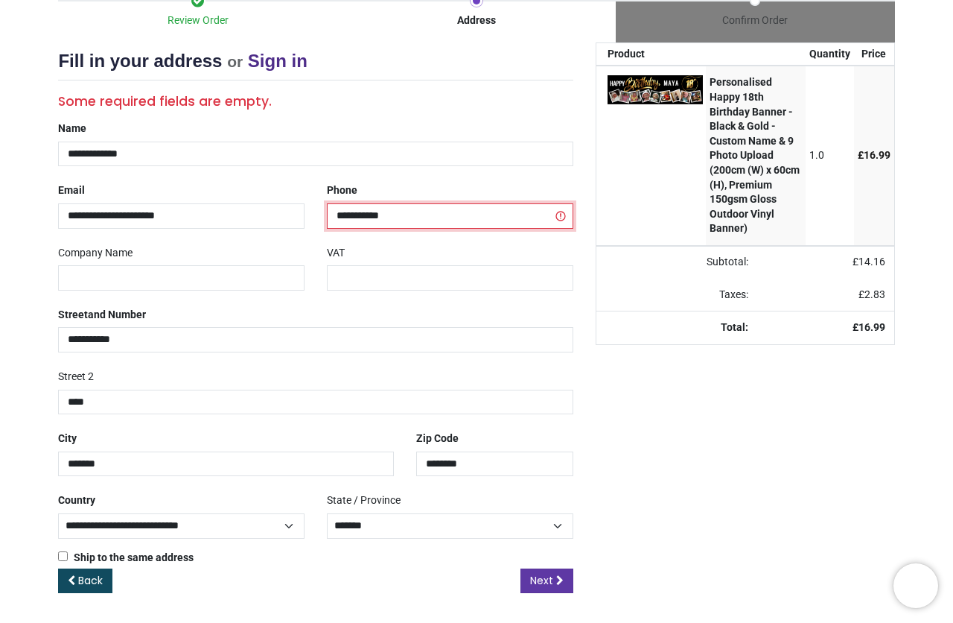
type input "**********"
click at [534, 575] on span "Next" at bounding box center [541, 580] width 23 height 15
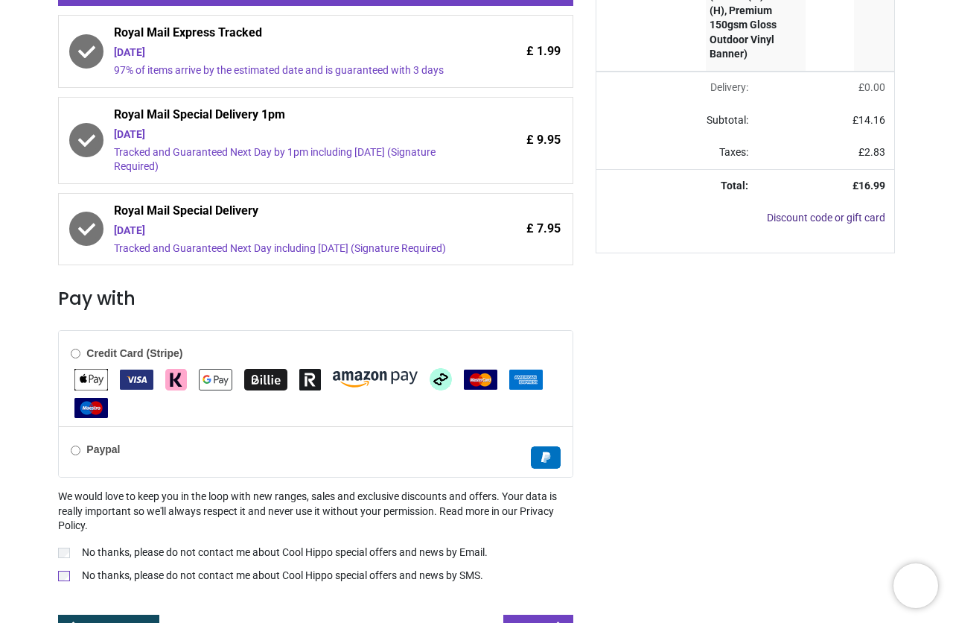
scroll to position [354, 0]
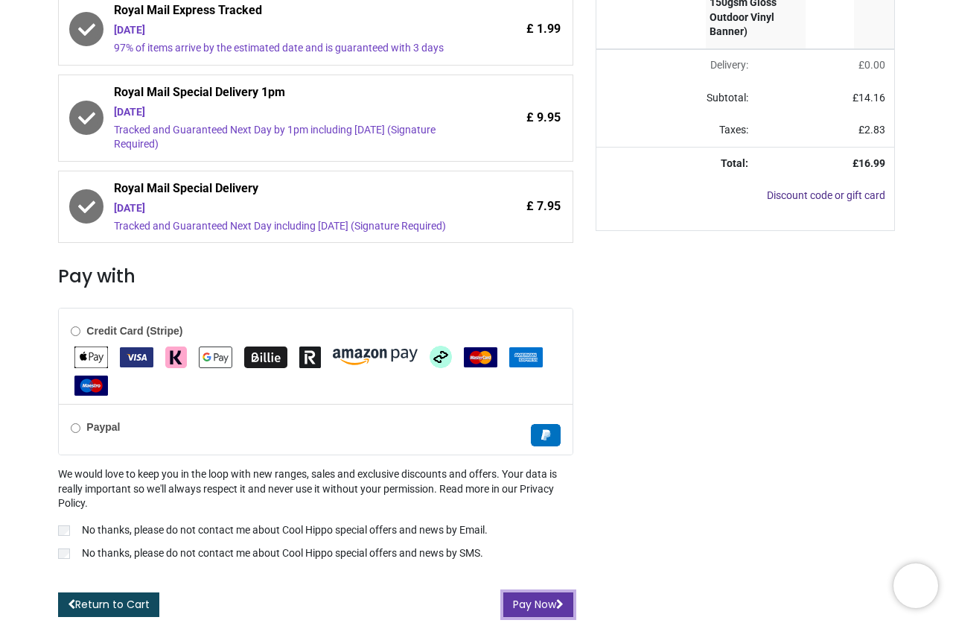
click at [518, 601] on button "Pay Now" at bounding box center [538, 604] width 70 height 25
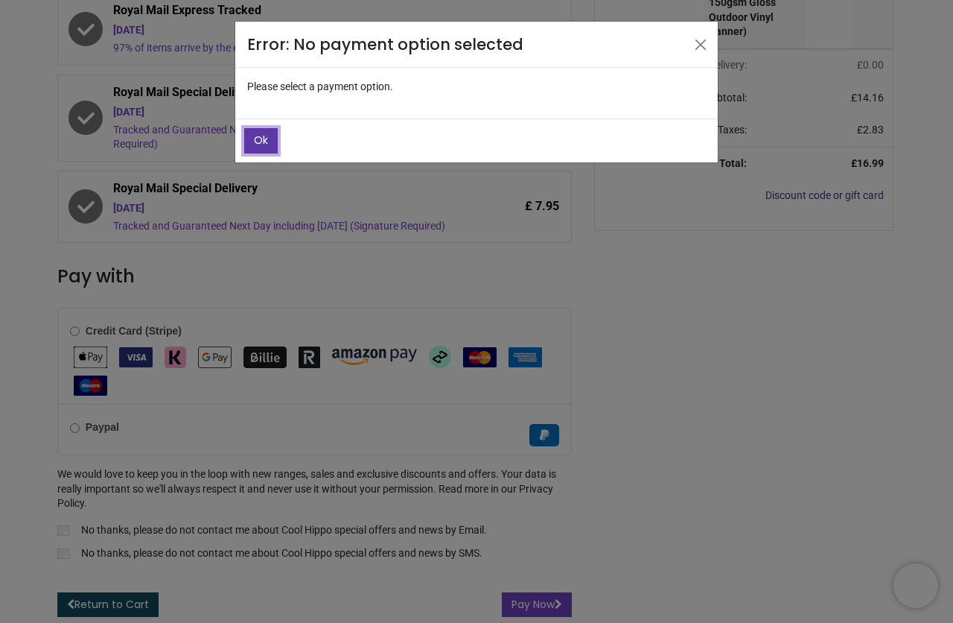
click at [255, 138] on span "Ok" at bounding box center [261, 140] width 14 height 15
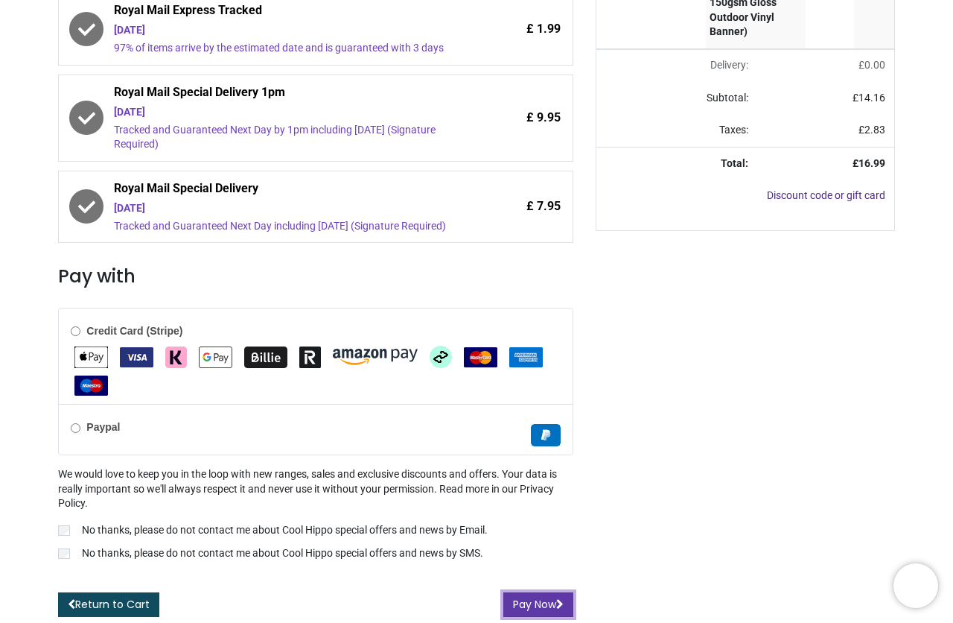
click at [535, 606] on button "Pay Now" at bounding box center [538, 604] width 70 height 25
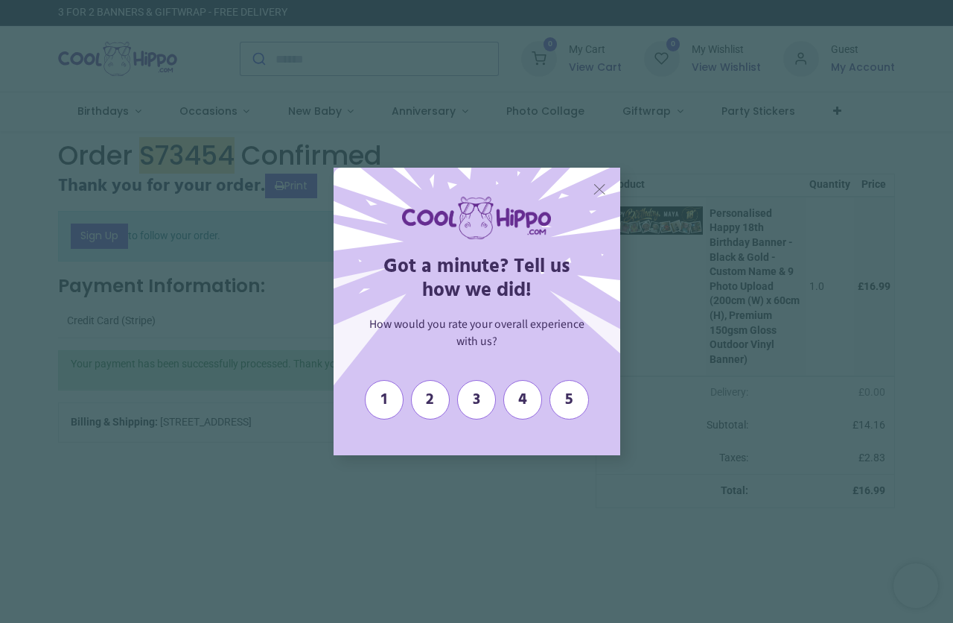
click at [597, 186] on span "X" at bounding box center [599, 188] width 13 height 19
